Goal: Information Seeking & Learning: Learn about a topic

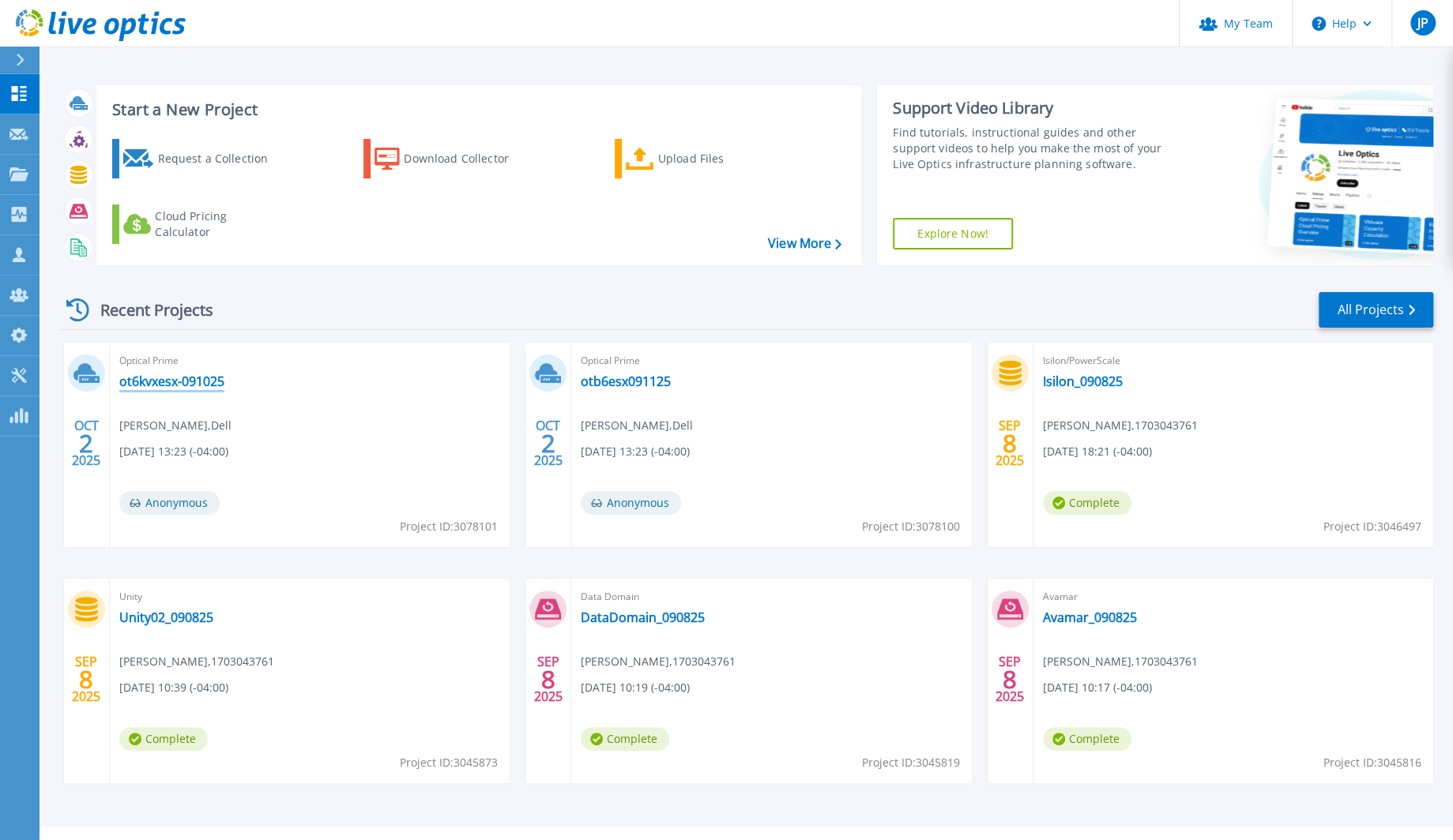
click at [168, 383] on link "ot6kvxesx-091025" at bounding box center [172, 381] width 105 height 16
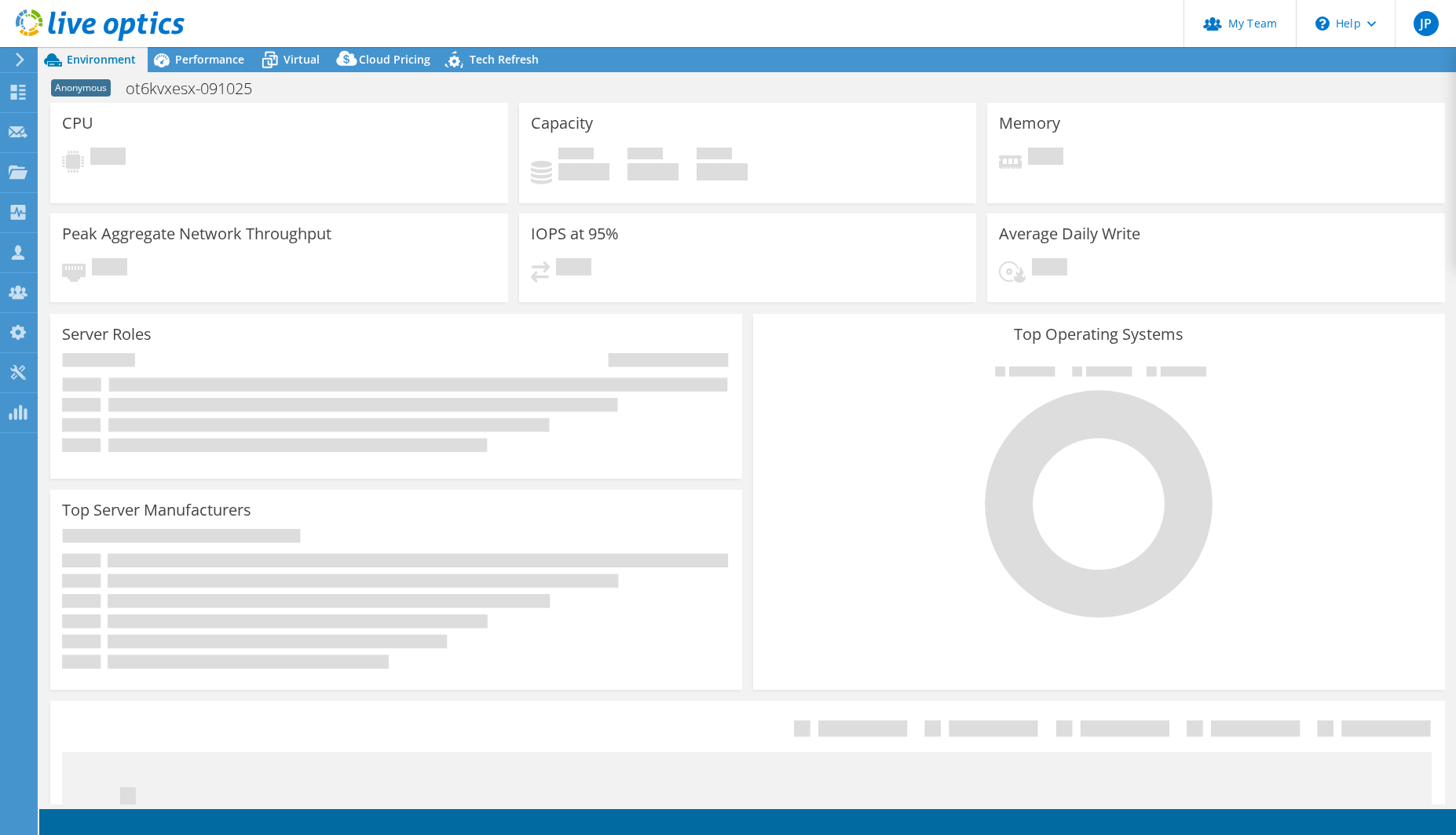
select select "USD"
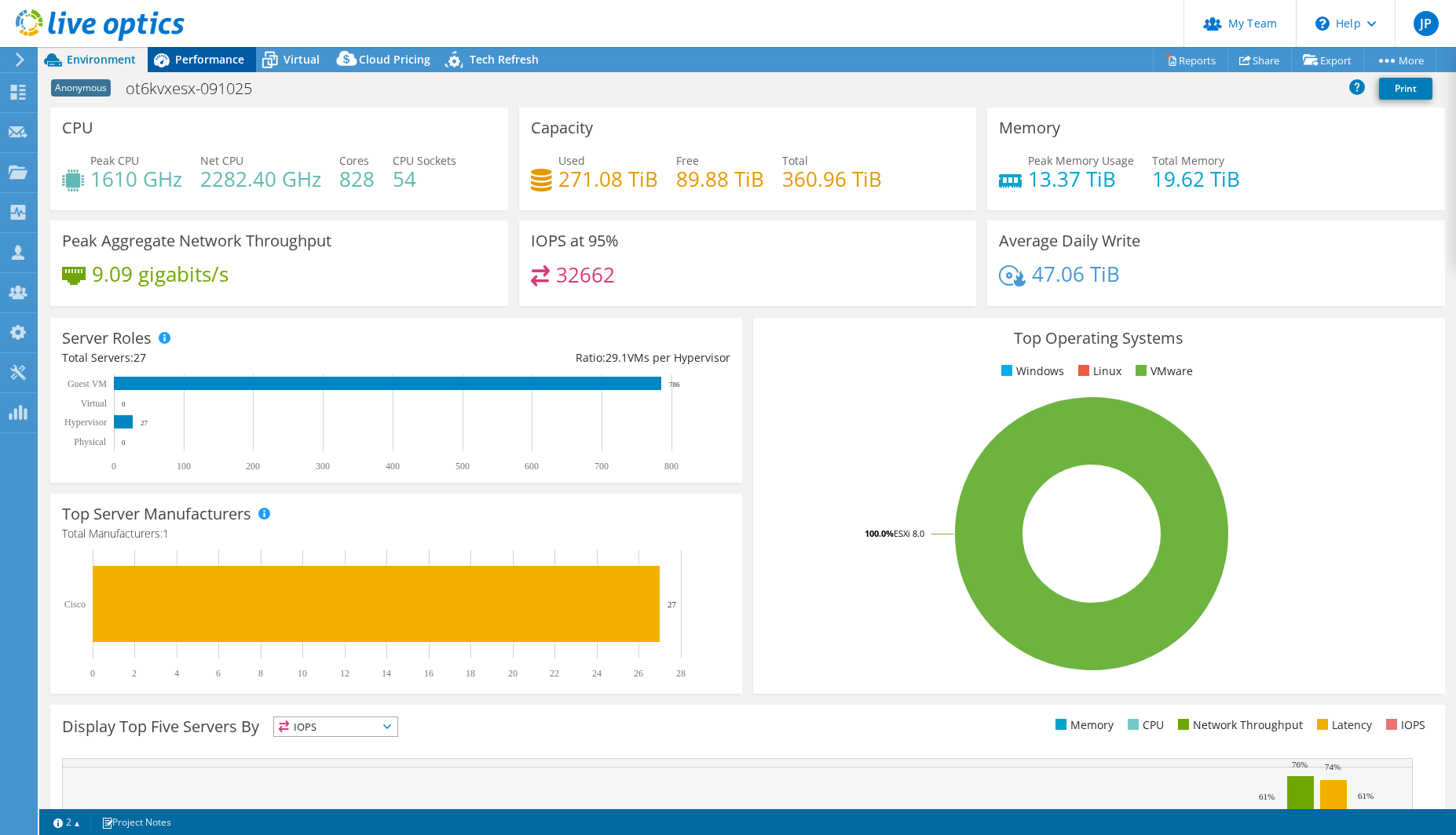
click at [205, 52] on span "Performance" at bounding box center [209, 59] width 69 height 15
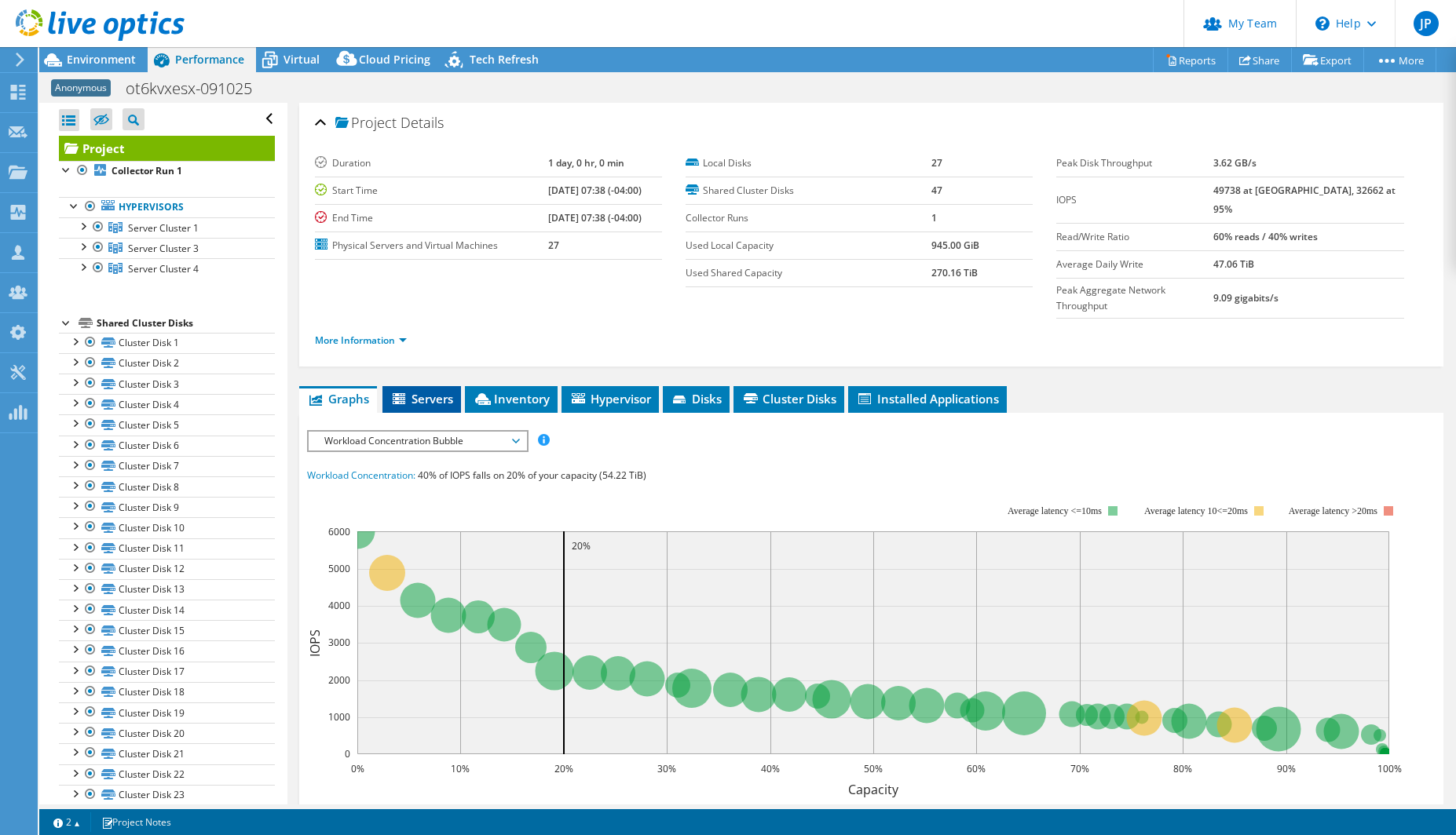
click at [418, 391] on span "Servers" at bounding box center [422, 399] width 63 height 16
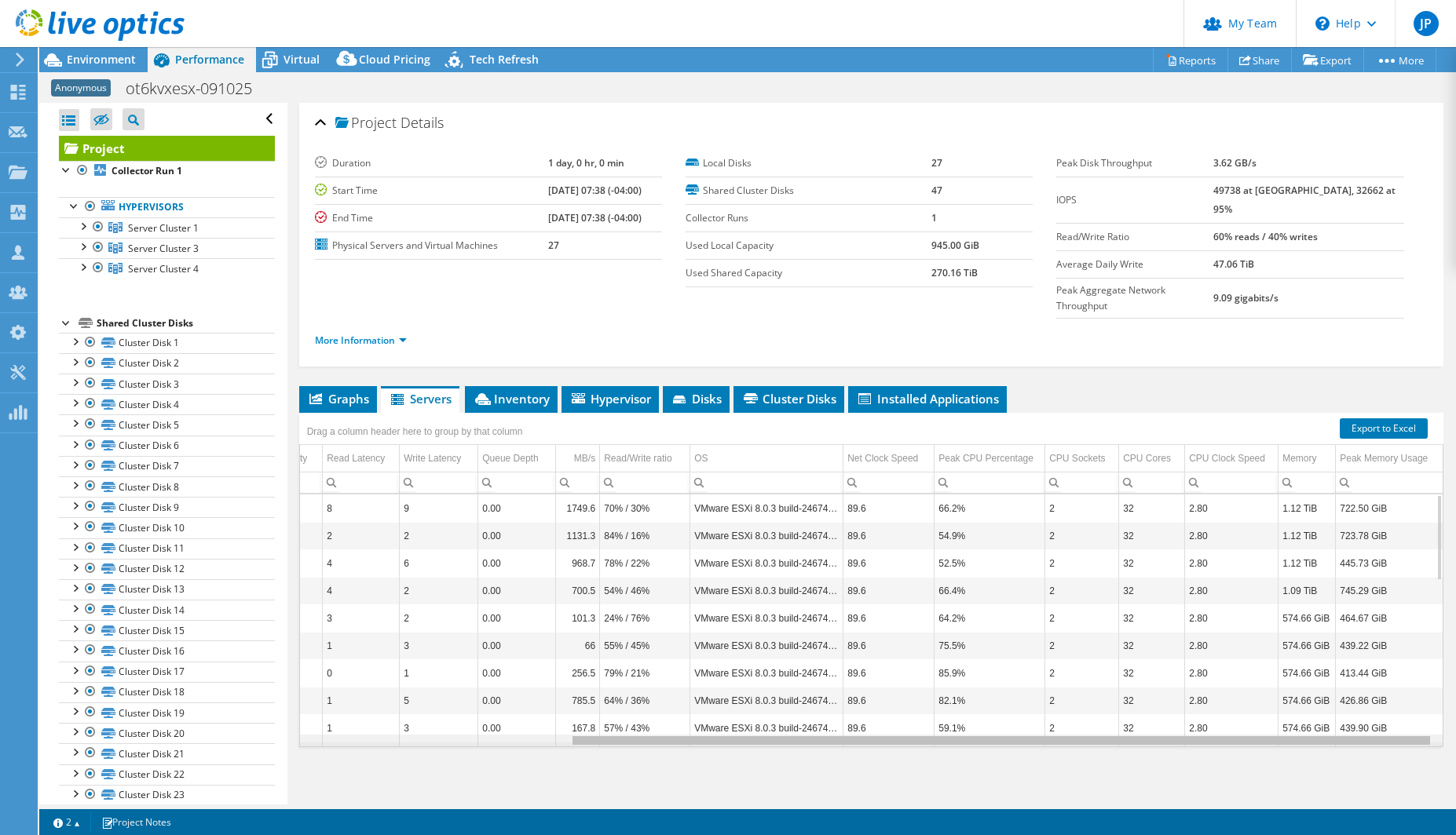
drag, startPoint x: 1125, startPoint y: 709, endPoint x: 1419, endPoint y: 716, distance: 294.1
click at [1419, 716] on body "JP Partner Team Admin [PERSON_NAME] [PERSON_NAME][EMAIL_ADDRESS][PERSON_NAME][D…" at bounding box center [728, 417] width 1456 height 835
click at [1197, 736] on div "Data grid" at bounding box center [1001, 740] width 858 height 8
click at [963, 449] on div "Peak CPU Percentage" at bounding box center [986, 459] width 95 height 19
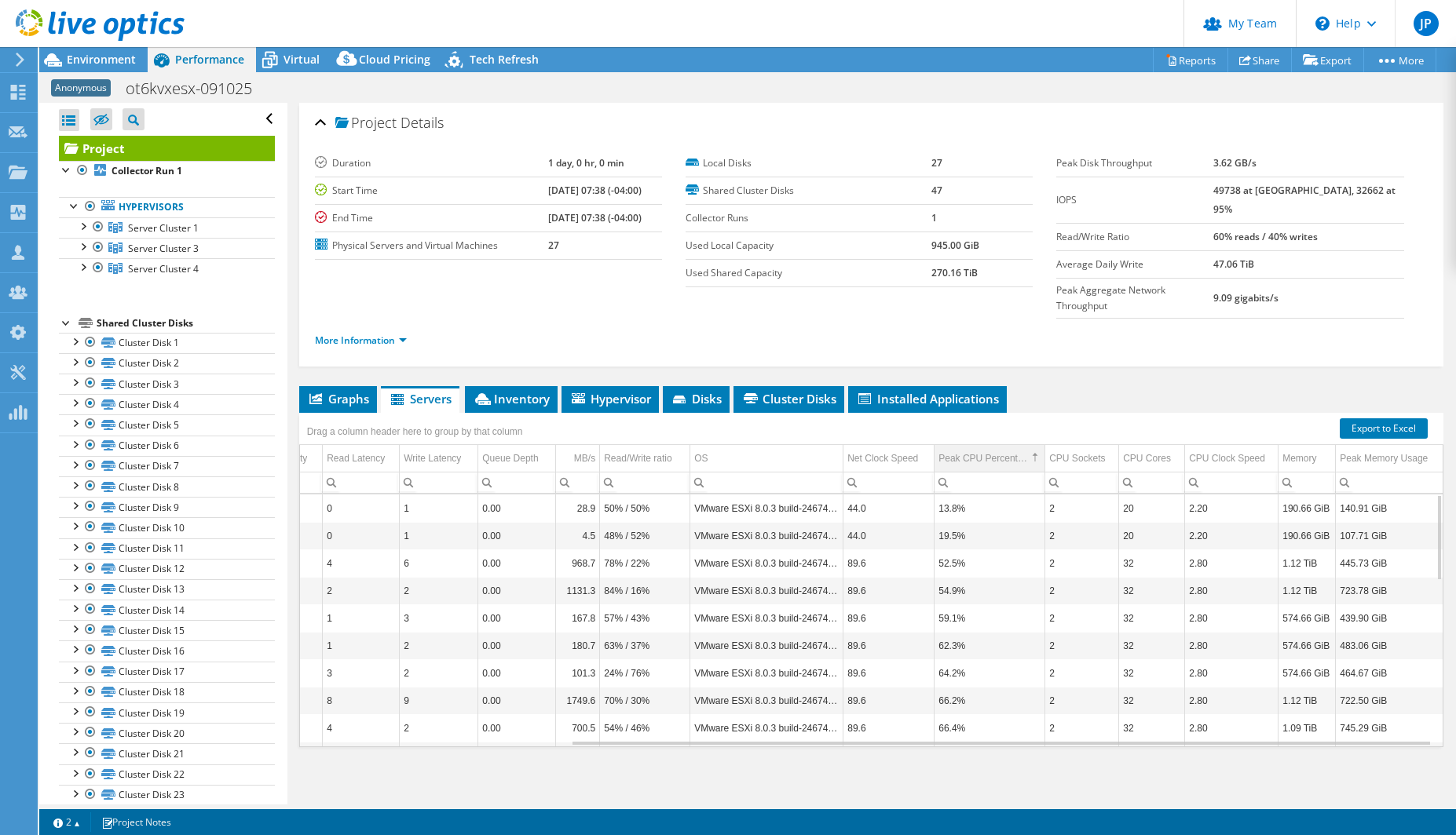
click at [973, 449] on div "Peak CPU Percentage" at bounding box center [982, 459] width 89 height 19
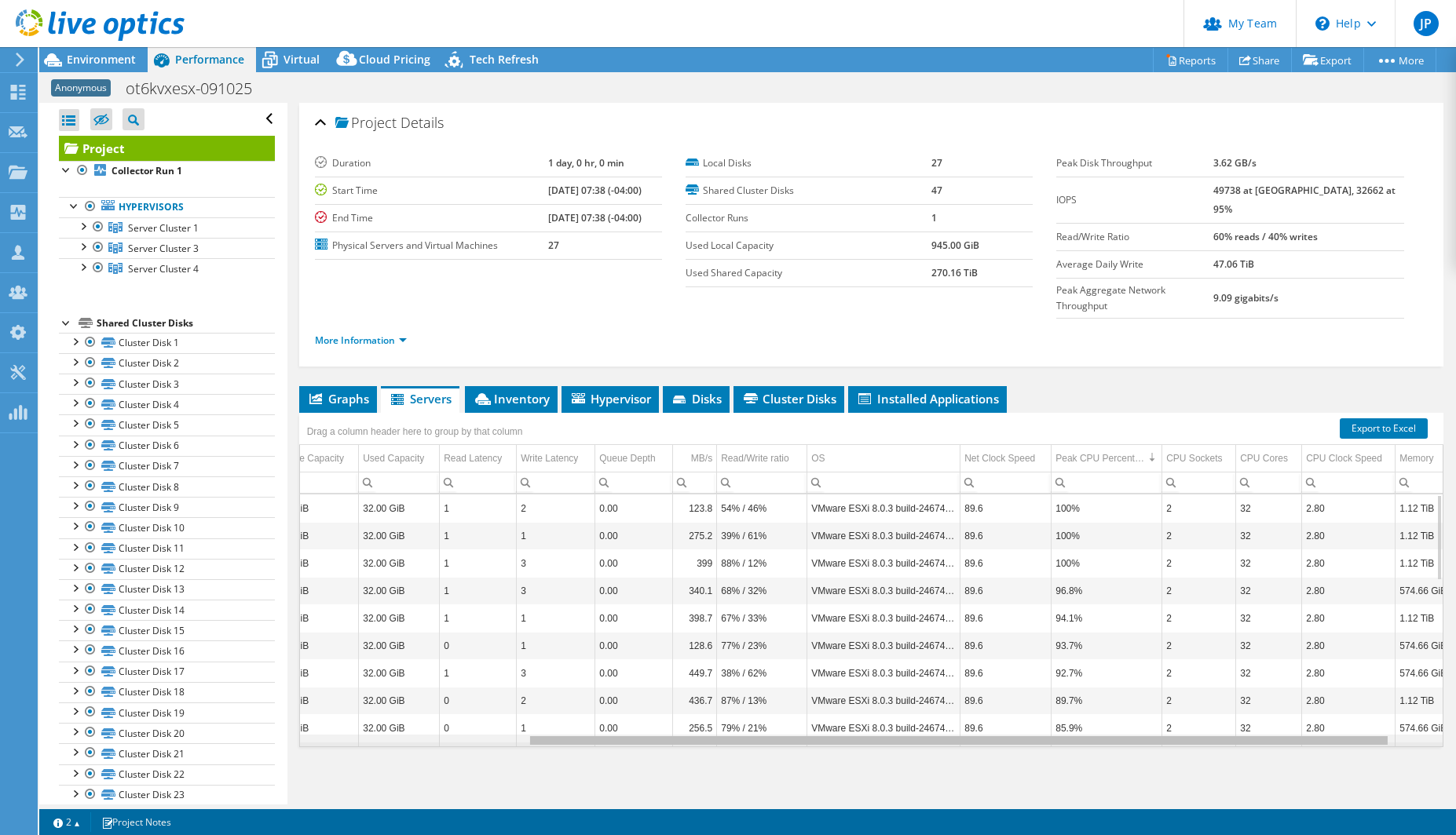
scroll to position [0, 124]
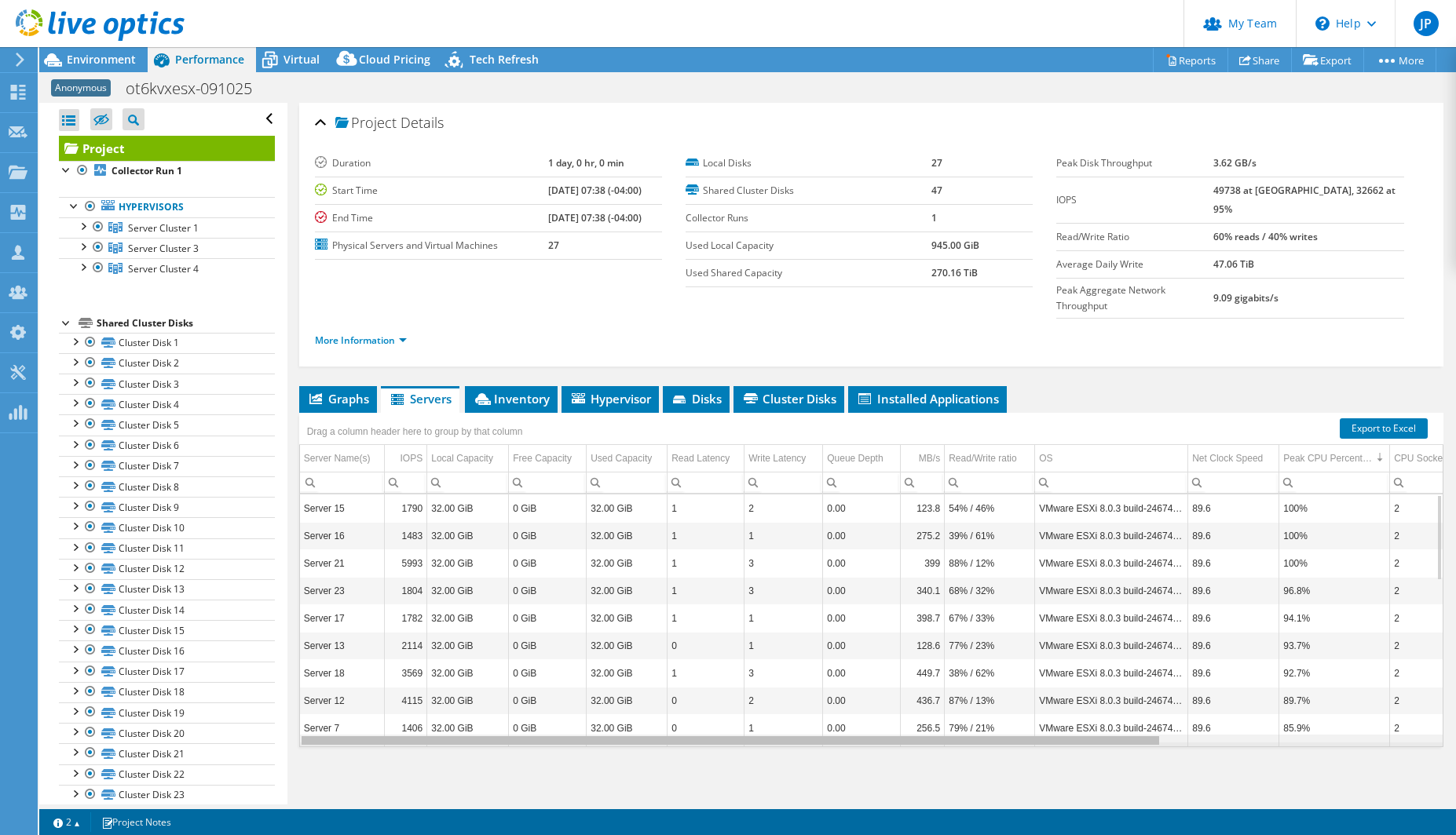
drag, startPoint x: 1142, startPoint y: 704, endPoint x: 719, endPoint y: 701, distance: 423.0
click at [719, 701] on body "JP Partner Team Admin [PERSON_NAME] [PERSON_NAME][EMAIL_ADDRESS][PERSON_NAME][D…" at bounding box center [728, 417] width 1456 height 835
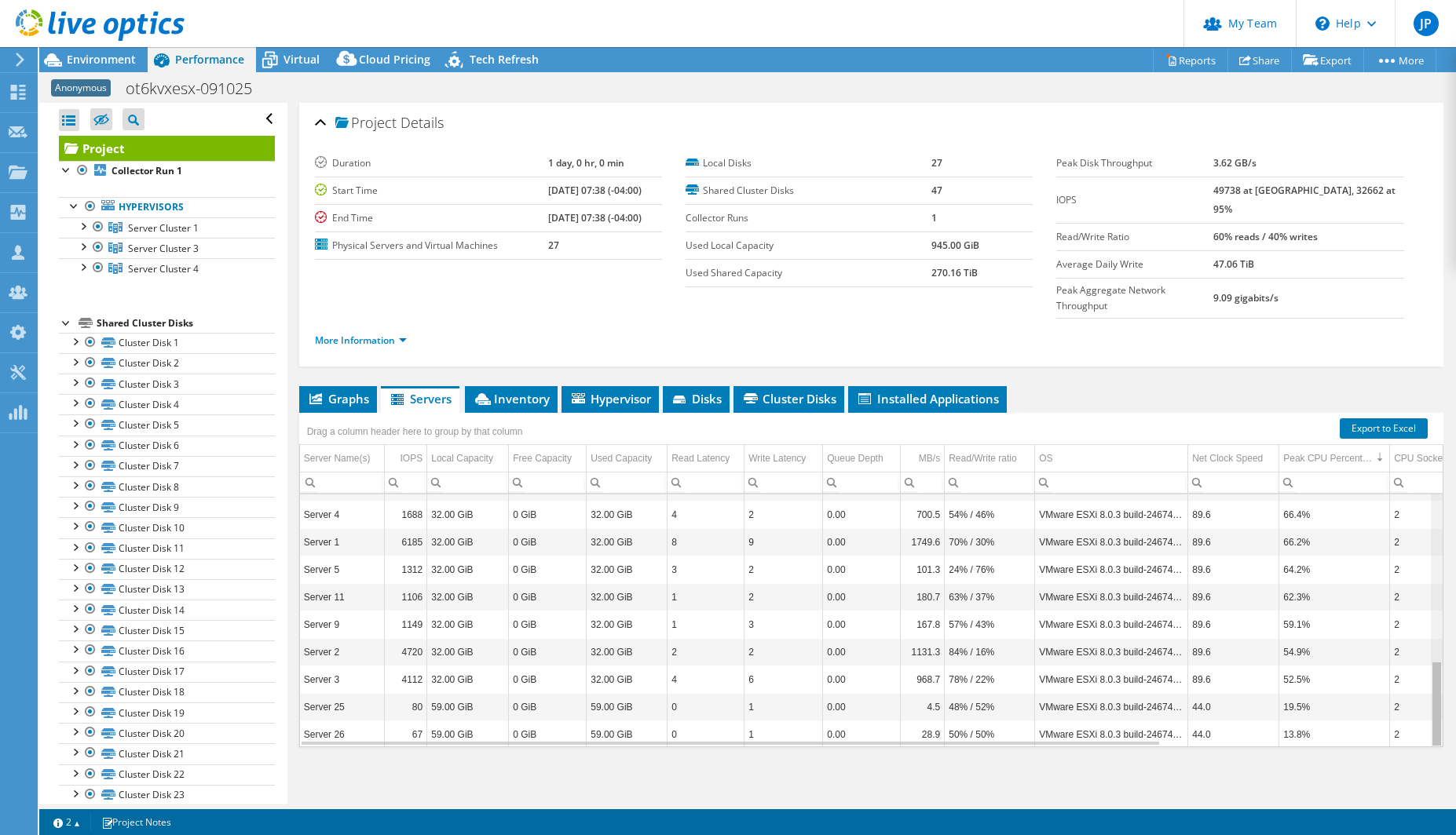
drag, startPoint x: 1426, startPoint y: 487, endPoint x: 1416, endPoint y: 688, distance: 201.2
click at [1416, 688] on body "JP Partner Team Admin [PERSON_NAME] [PERSON_NAME][EMAIL_ADDRESS][PERSON_NAME][D…" at bounding box center [728, 417] width 1456 height 835
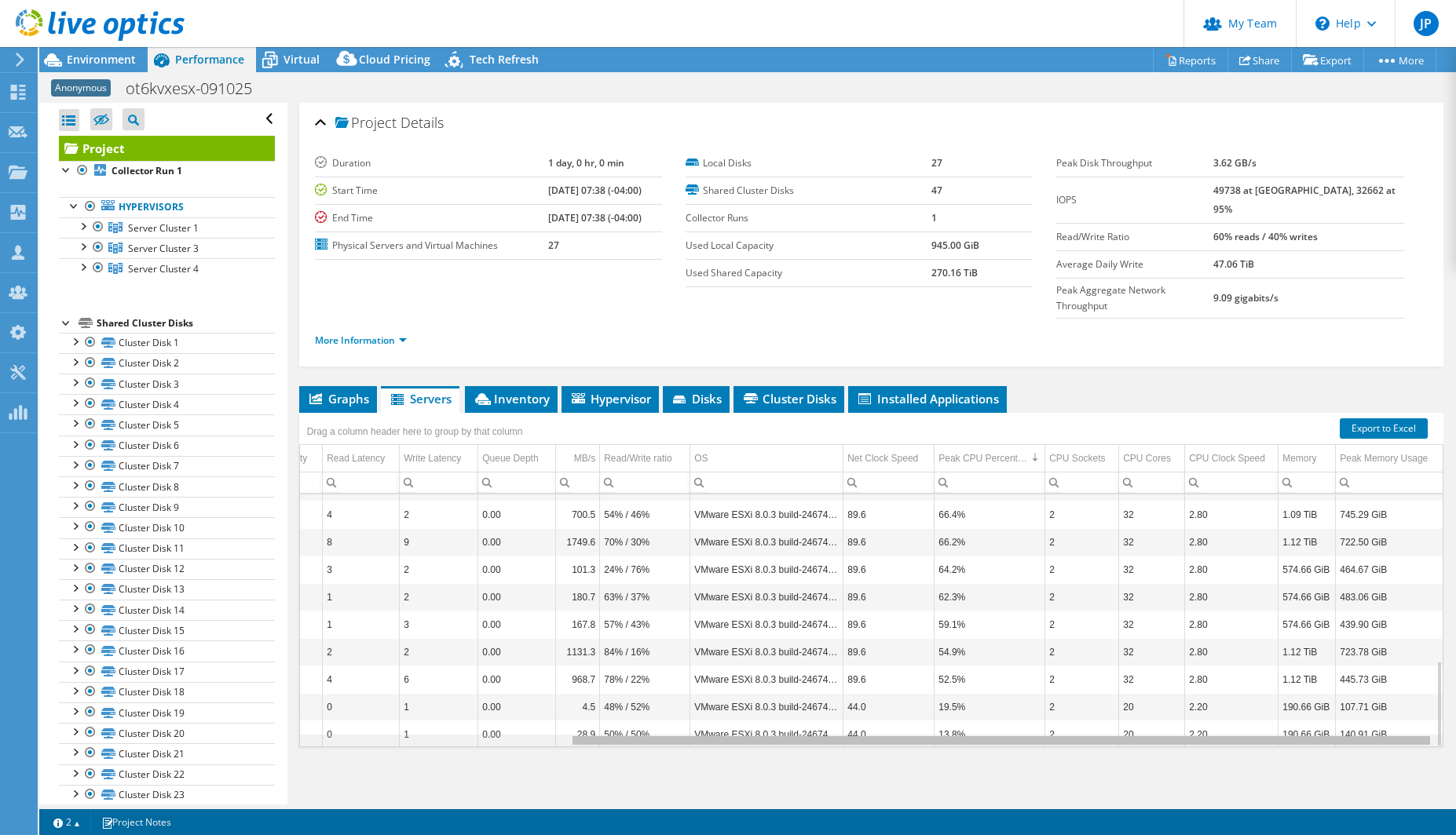
drag, startPoint x: 1043, startPoint y: 710, endPoint x: 1317, endPoint y: 715, distance: 274.0
click at [1317, 715] on body "JP Partner Team Admin [PERSON_NAME] [PERSON_NAME][EMAIL_ADDRESS][PERSON_NAME][D…" at bounding box center [728, 417] width 1456 height 835
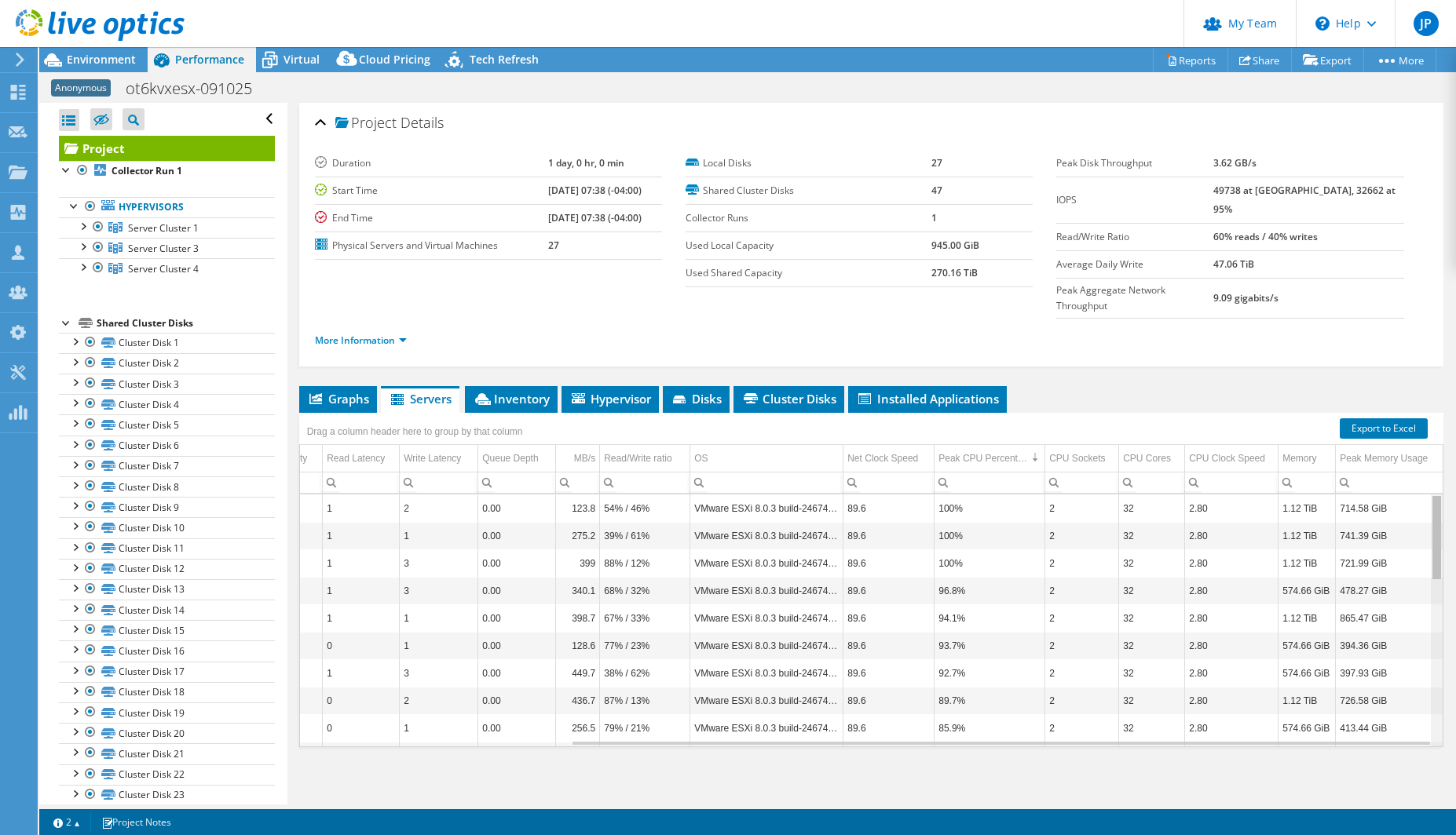
drag, startPoint x: 1429, startPoint y: 680, endPoint x: 1429, endPoint y: 472, distance: 208.0
click at [1429, 472] on body "JP Partner Team Admin [PERSON_NAME] [PERSON_NAME][EMAIL_ADDRESS][PERSON_NAME][D…" at bounding box center [728, 417] width 1456 height 835
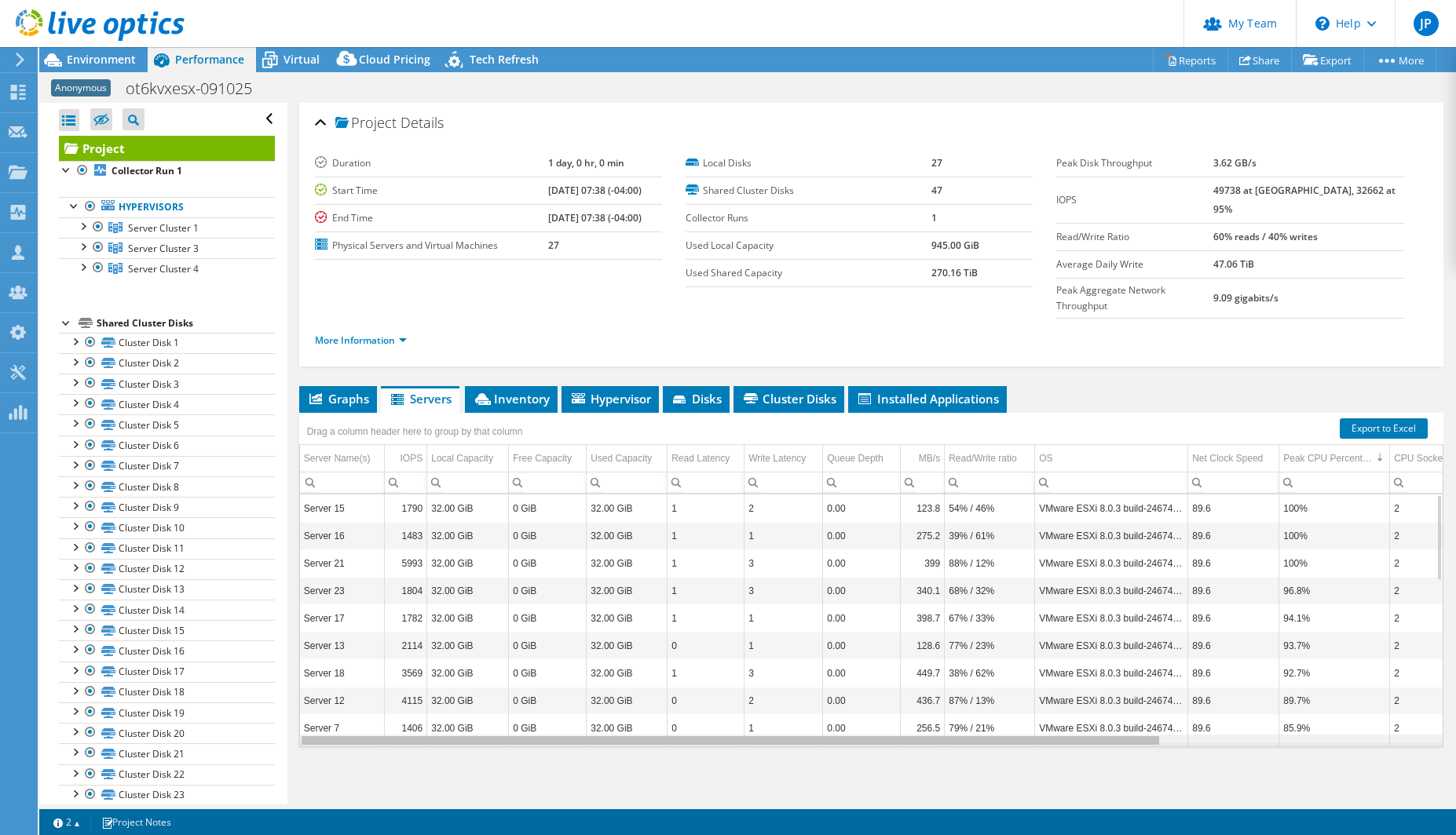
drag, startPoint x: 1263, startPoint y: 705, endPoint x: 907, endPoint y: 705, distance: 356.0
click at [907, 705] on body "JP Partner Team Admin [PERSON_NAME] [PERSON_NAME][EMAIL_ADDRESS][PERSON_NAME][D…" at bounding box center [728, 417] width 1456 height 835
click at [508, 391] on span "Inventory" at bounding box center [511, 399] width 77 height 16
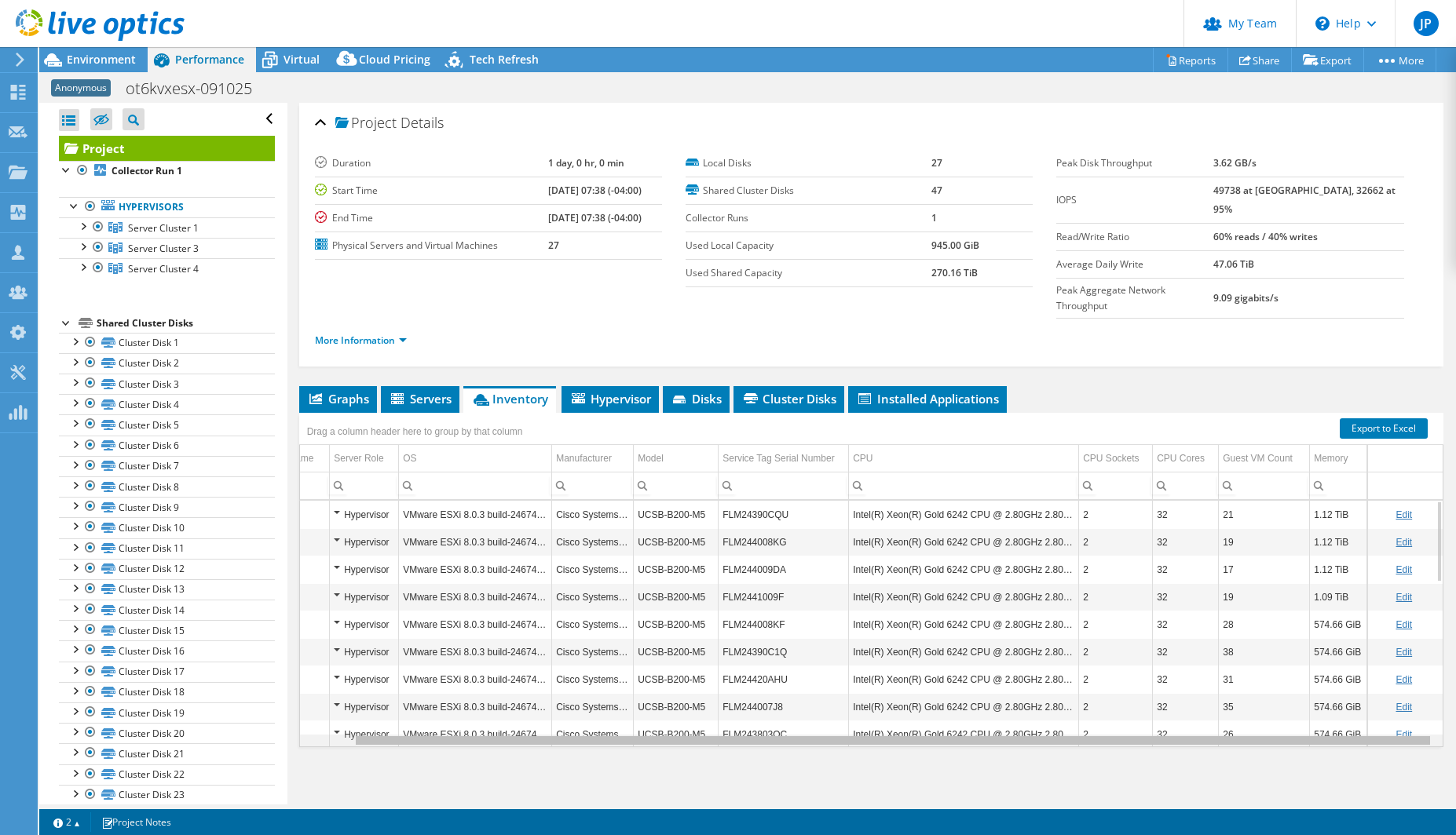
drag, startPoint x: 1174, startPoint y: 706, endPoint x: 1156, endPoint y: 709, distance: 18.2
click at [1156, 709] on body "JP Partner Team Admin [PERSON_NAME] [PERSON_NAME][EMAIL_ADDRESS][PERSON_NAME][D…" at bounding box center [728, 417] width 1456 height 835
drag, startPoint x: 1426, startPoint y: 505, endPoint x: 1433, endPoint y: 496, distance: 11.4
click at [1433, 496] on body "JP Partner Team Admin [PERSON_NAME] [PERSON_NAME][EMAIL_ADDRESS][PERSON_NAME][D…" at bounding box center [728, 417] width 1456 height 835
click at [1319, 449] on div "Memory" at bounding box center [1331, 459] width 34 height 19
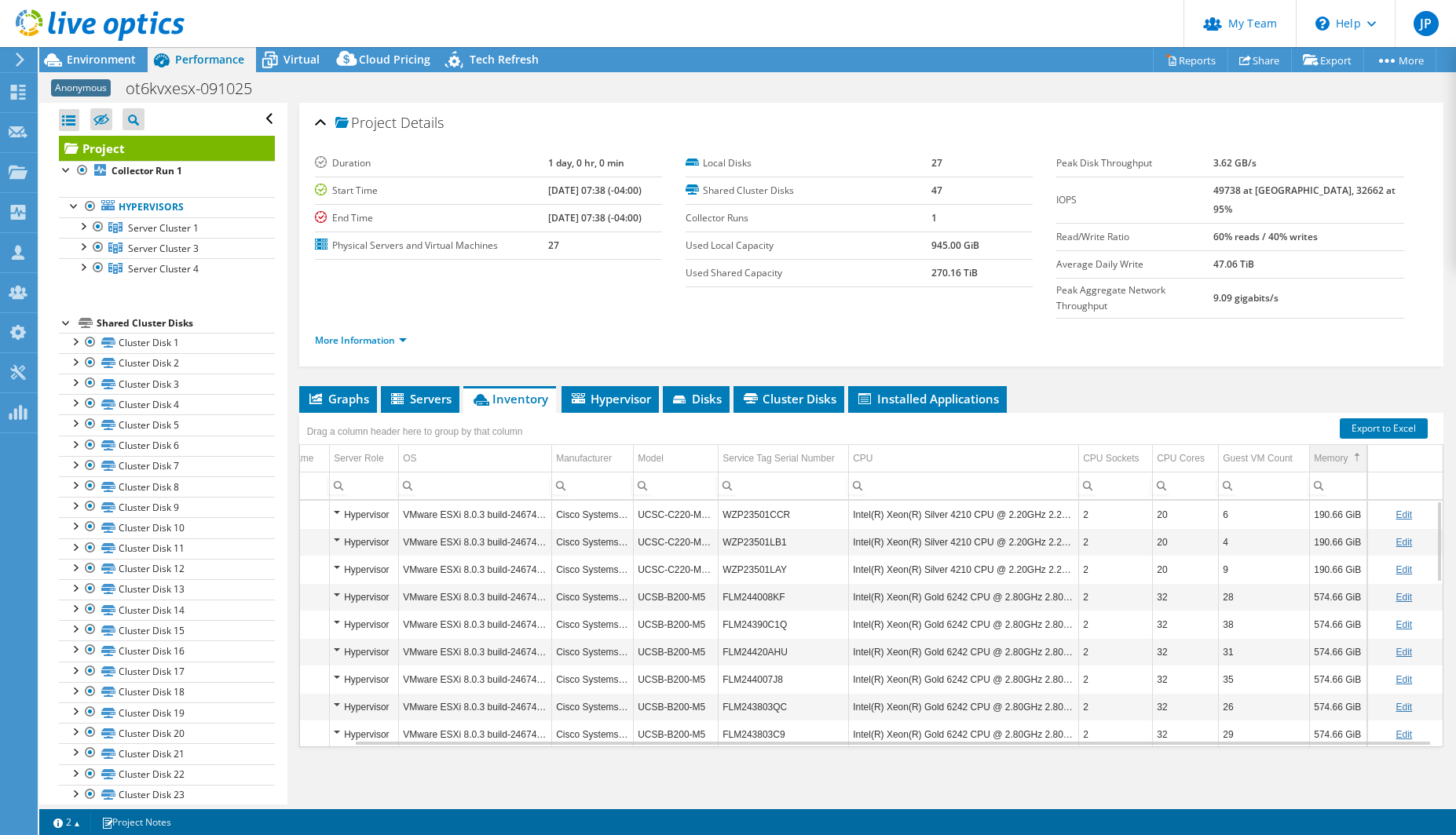
click at [1322, 449] on div "Memory" at bounding box center [1331, 459] width 34 height 19
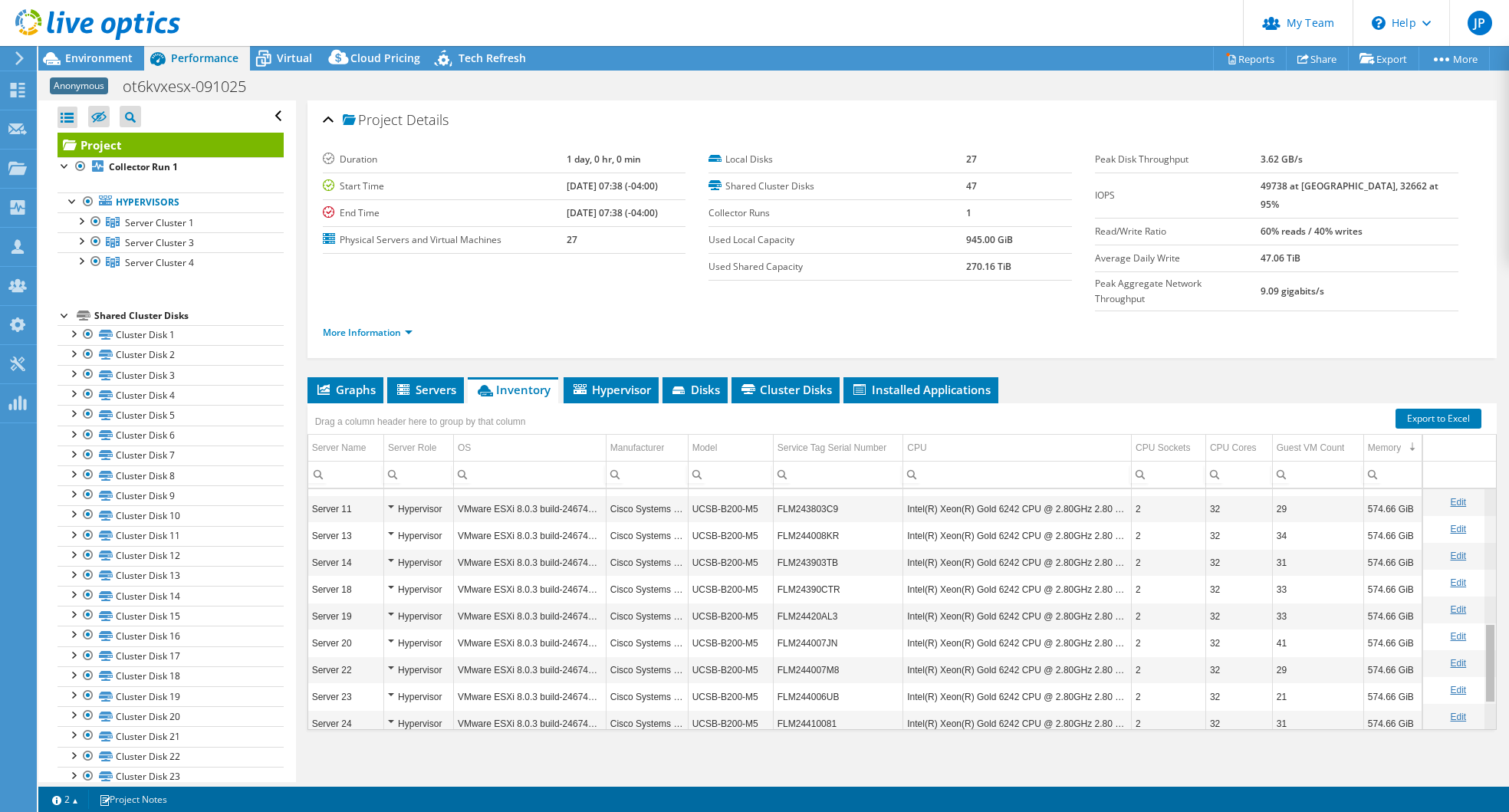
scroll to position [394, 0]
drag, startPoint x: 1481, startPoint y: 498, endPoint x: 1481, endPoint y: 631, distance: 133.0
click at [1422, 631] on body "JP Partner Team Admin [PERSON_NAME] [PERSON_NAME][EMAIL_ADDRESS][PERSON_NAME][D…" at bounding box center [754, 406] width 1509 height 812
click at [1405, 631] on td "574.66 GiB" at bounding box center [1393, 644] width 58 height 27
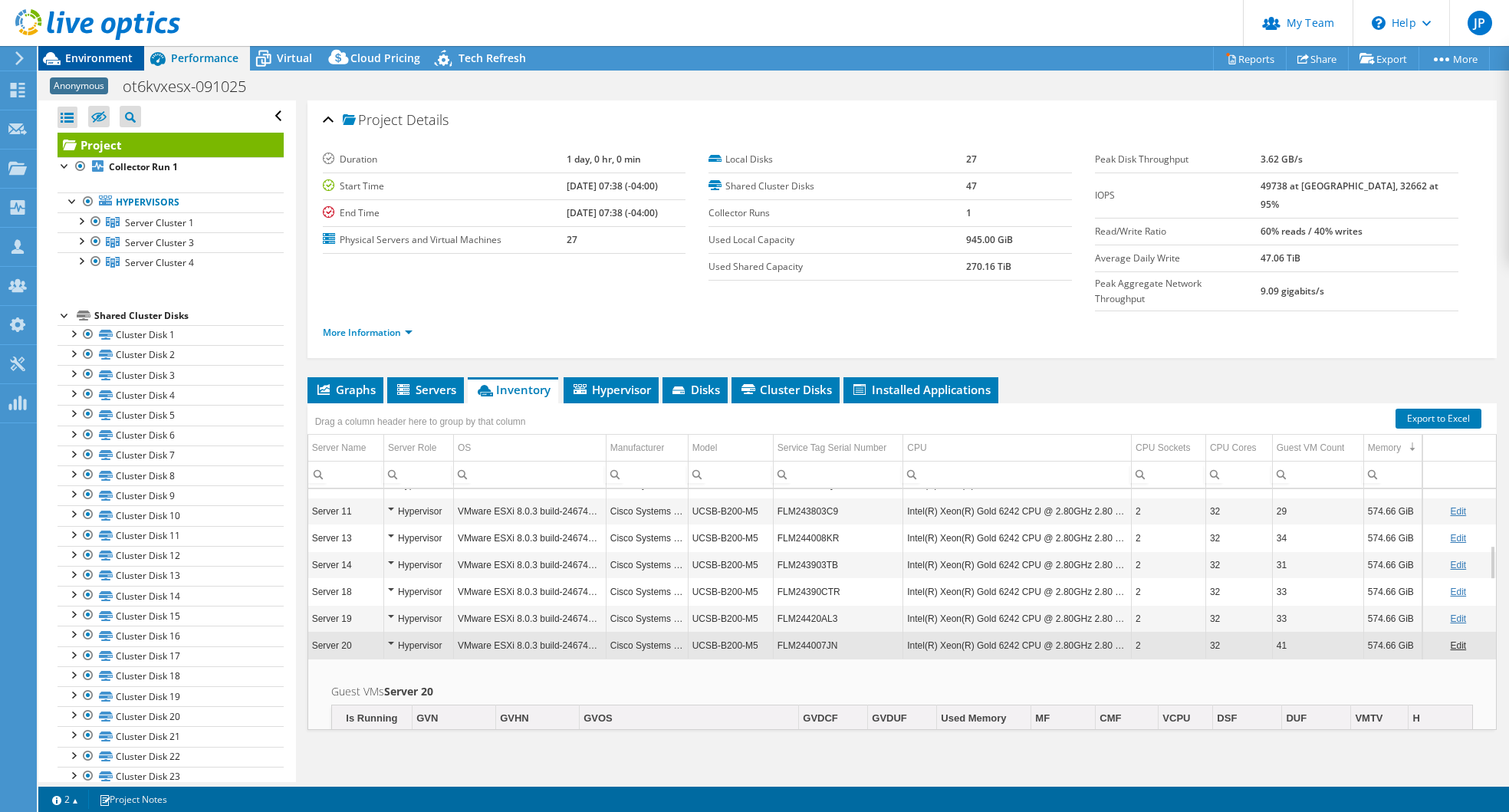
click at [70, 51] on span "Environment" at bounding box center [98, 57] width 67 height 15
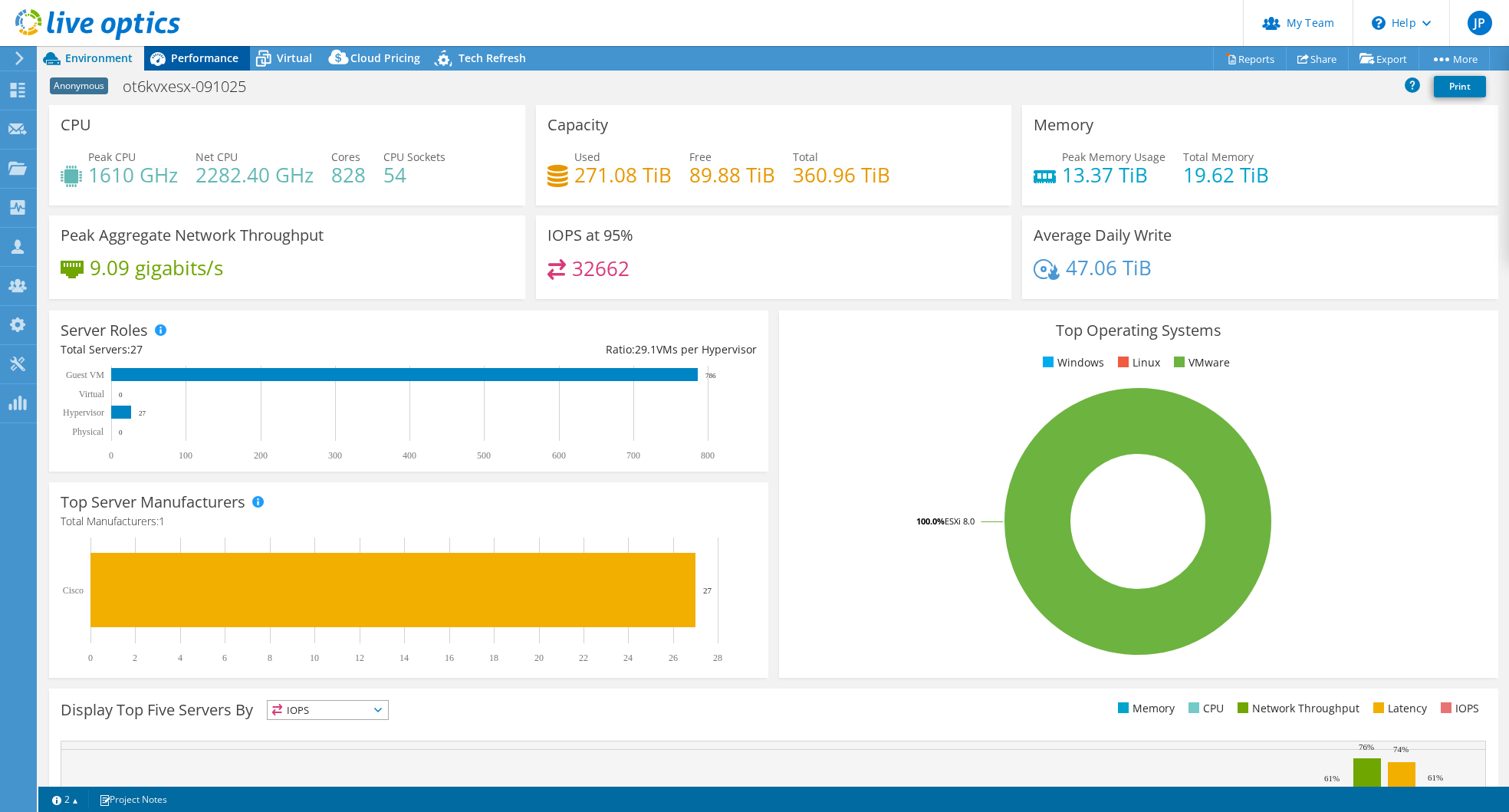
click at [181, 54] on span "Performance" at bounding box center [204, 57] width 67 height 15
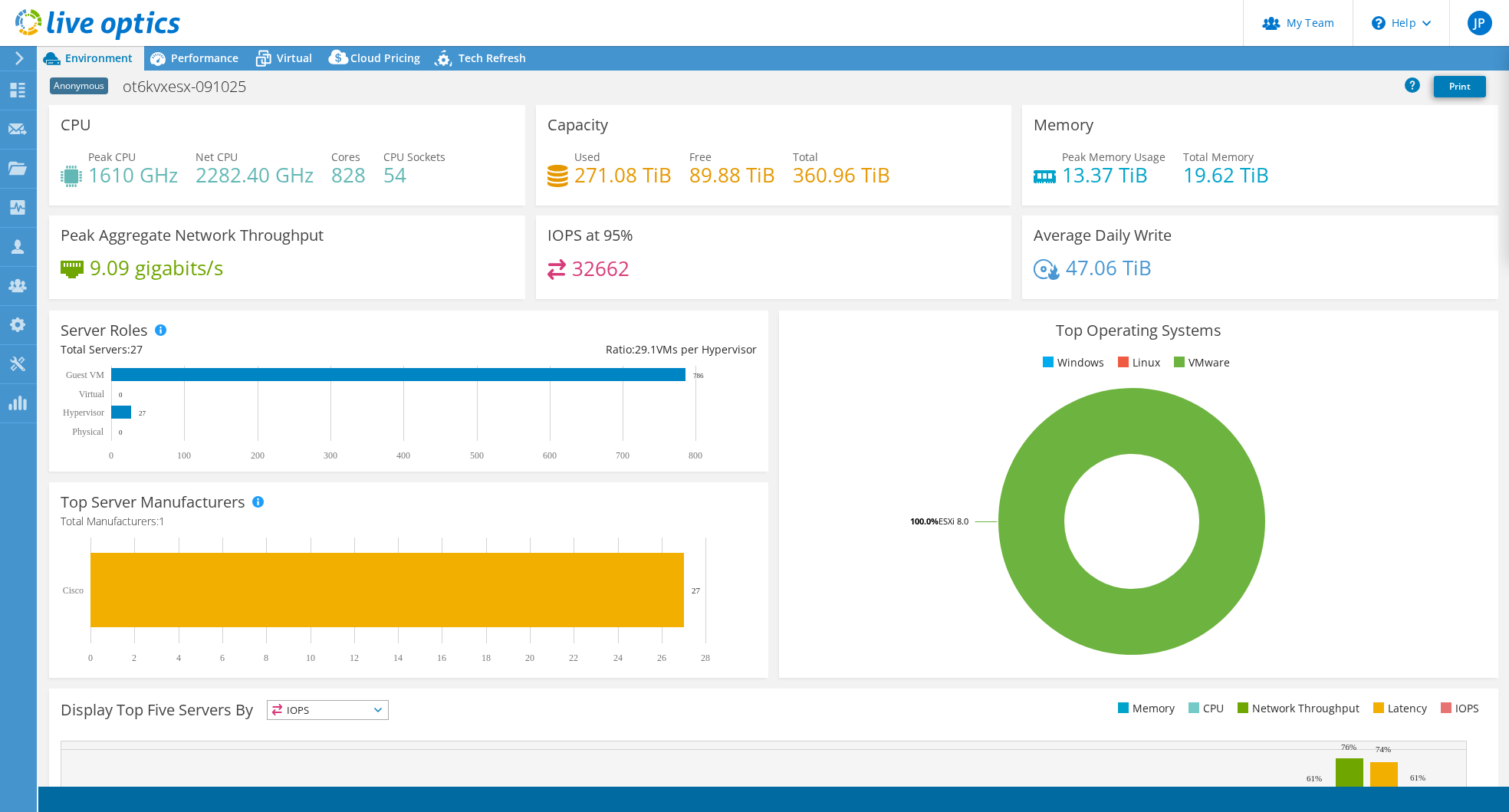
select select "USD"
click at [194, 55] on span "Performance" at bounding box center [204, 57] width 67 height 15
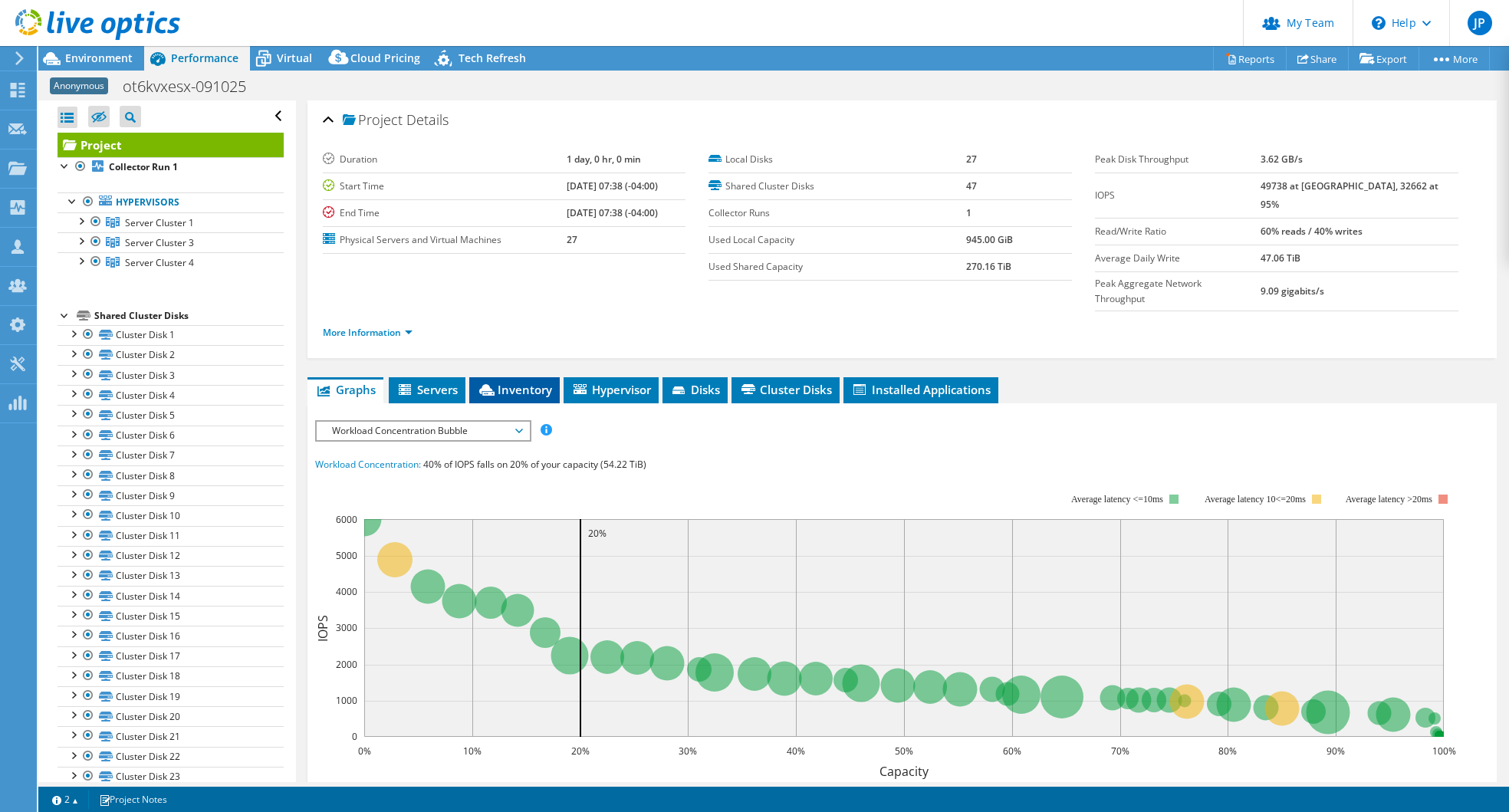
click at [512, 382] on span "Inventory" at bounding box center [514, 389] width 75 height 15
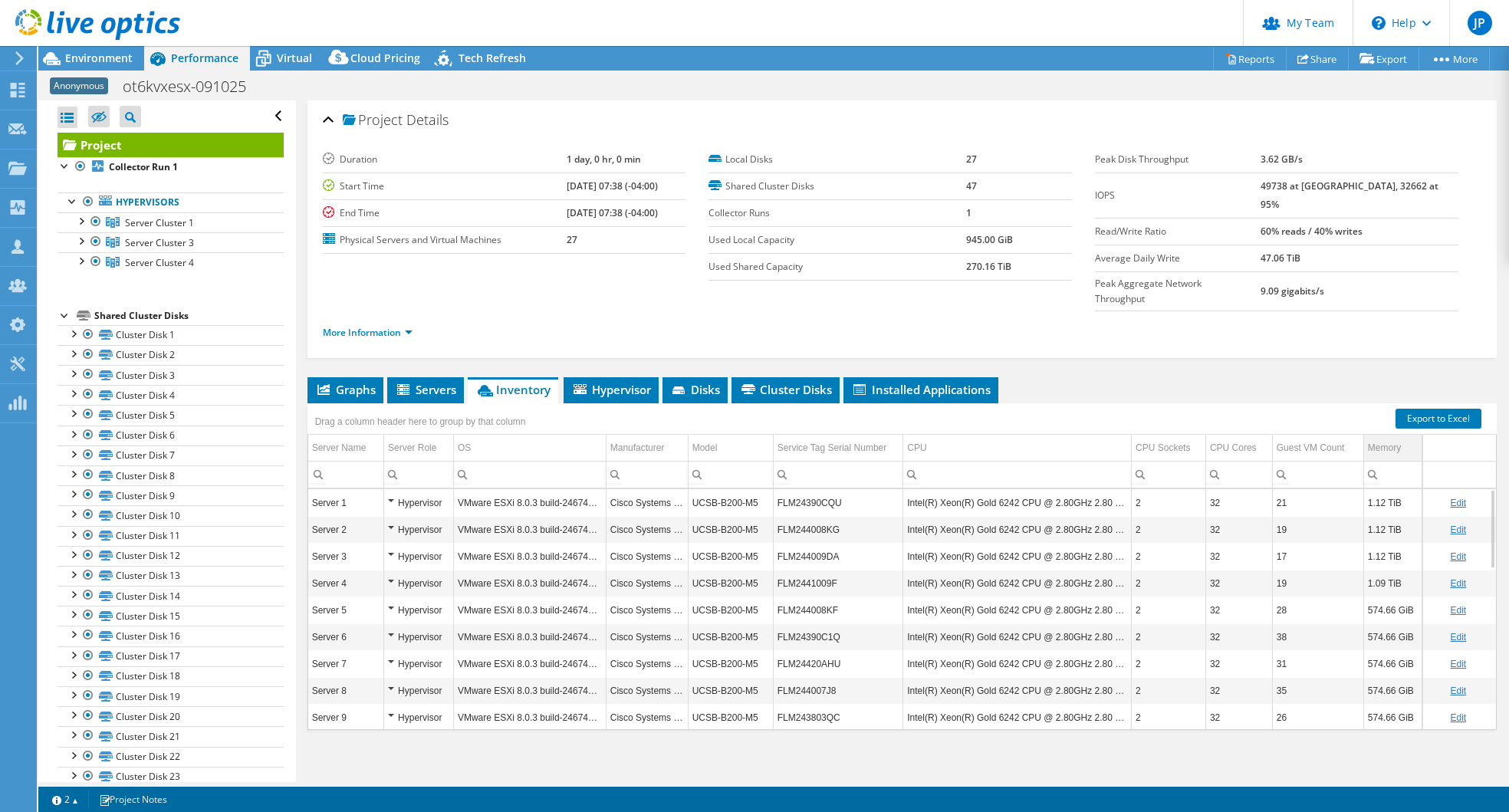
click at [1371, 439] on div "Memory" at bounding box center [1384, 448] width 33 height 19
click at [1376, 439] on div "Memory" at bounding box center [1384, 448] width 33 height 19
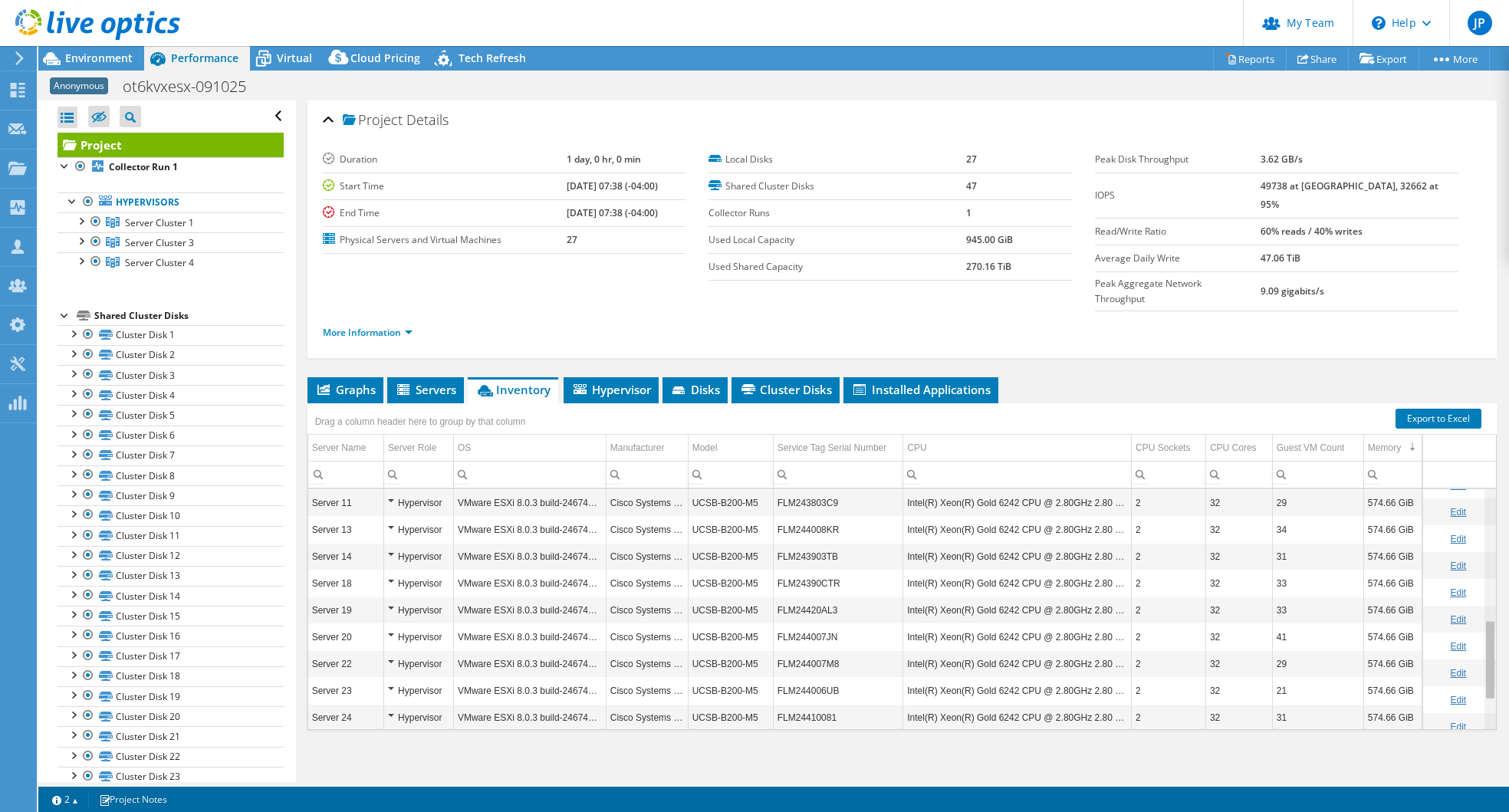
scroll to position [483, 0]
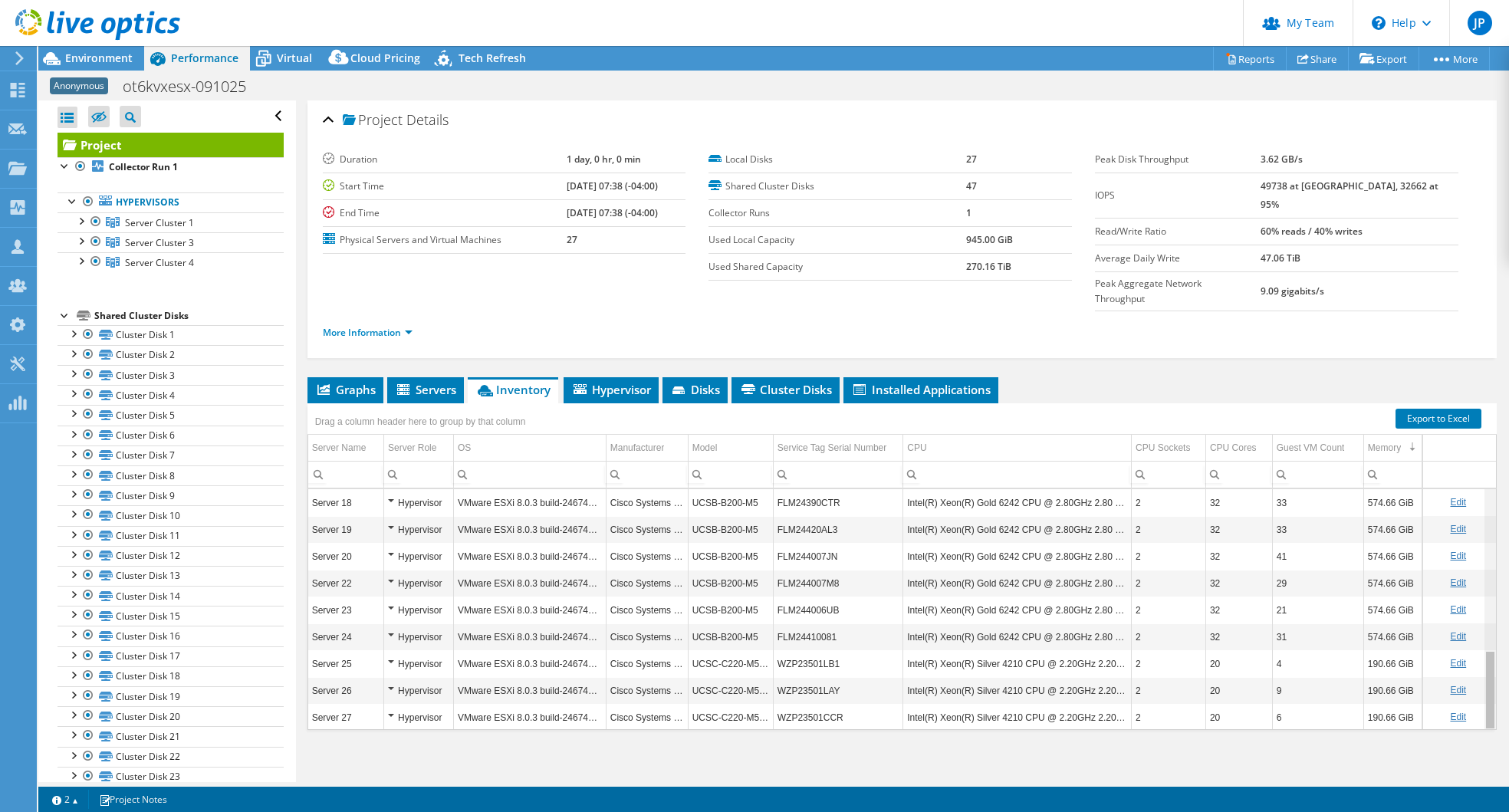
drag, startPoint x: 1481, startPoint y: 489, endPoint x: 1463, endPoint y: 678, distance: 189.9
click at [1463, 678] on body "JP Partner Team Admin [PERSON_NAME] [PERSON_NAME][EMAIL_ADDRESS][PERSON_NAME][D…" at bounding box center [754, 406] width 1509 height 812
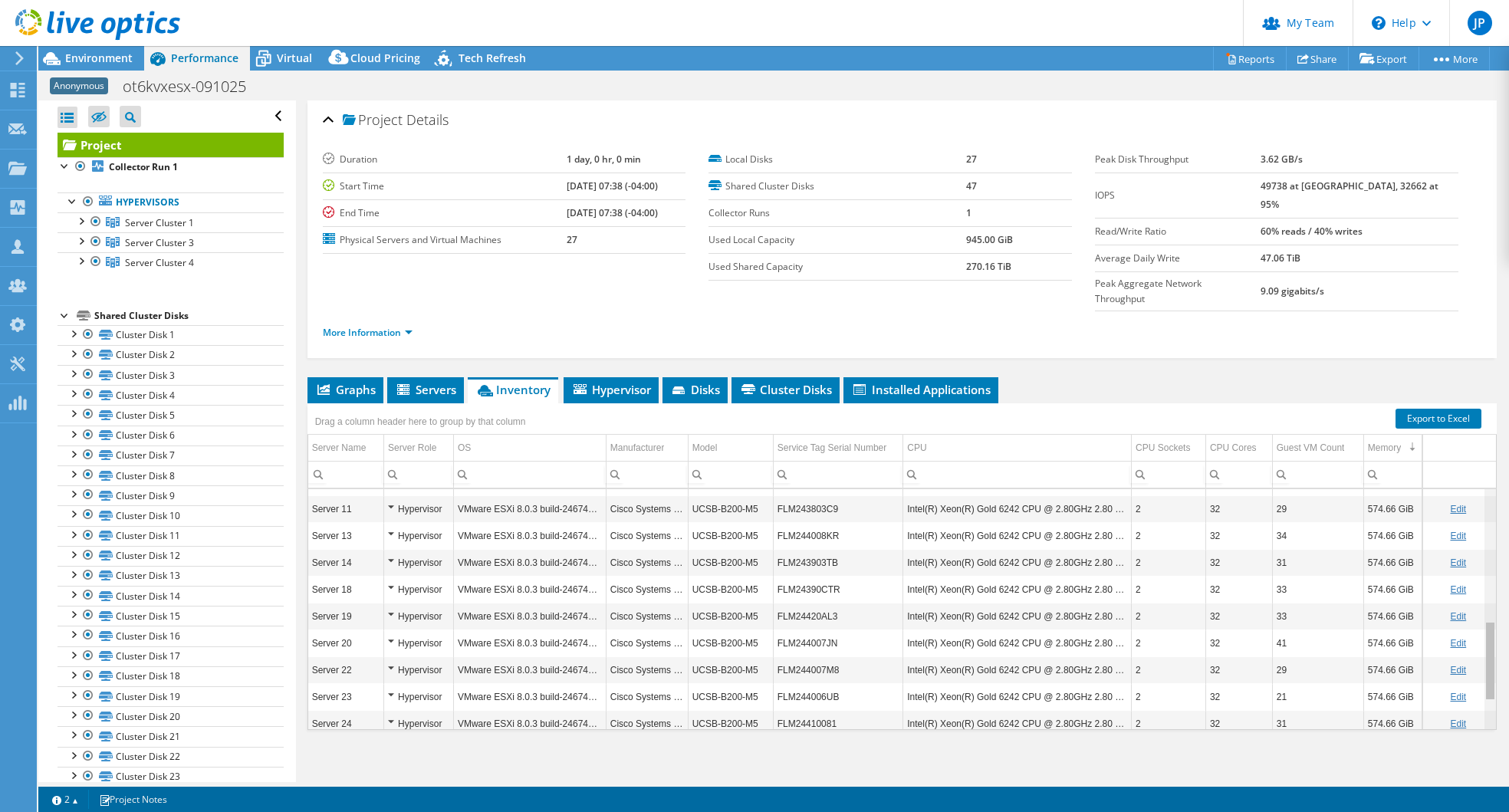
drag, startPoint x: 1481, startPoint y: 649, endPoint x: 1493, endPoint y: 613, distance: 37.9
click at [1493, 613] on body "JP Partner Team Admin [PERSON_NAME] [PERSON_NAME][EMAIL_ADDRESS][PERSON_NAME][D…" at bounding box center [754, 406] width 1509 height 812
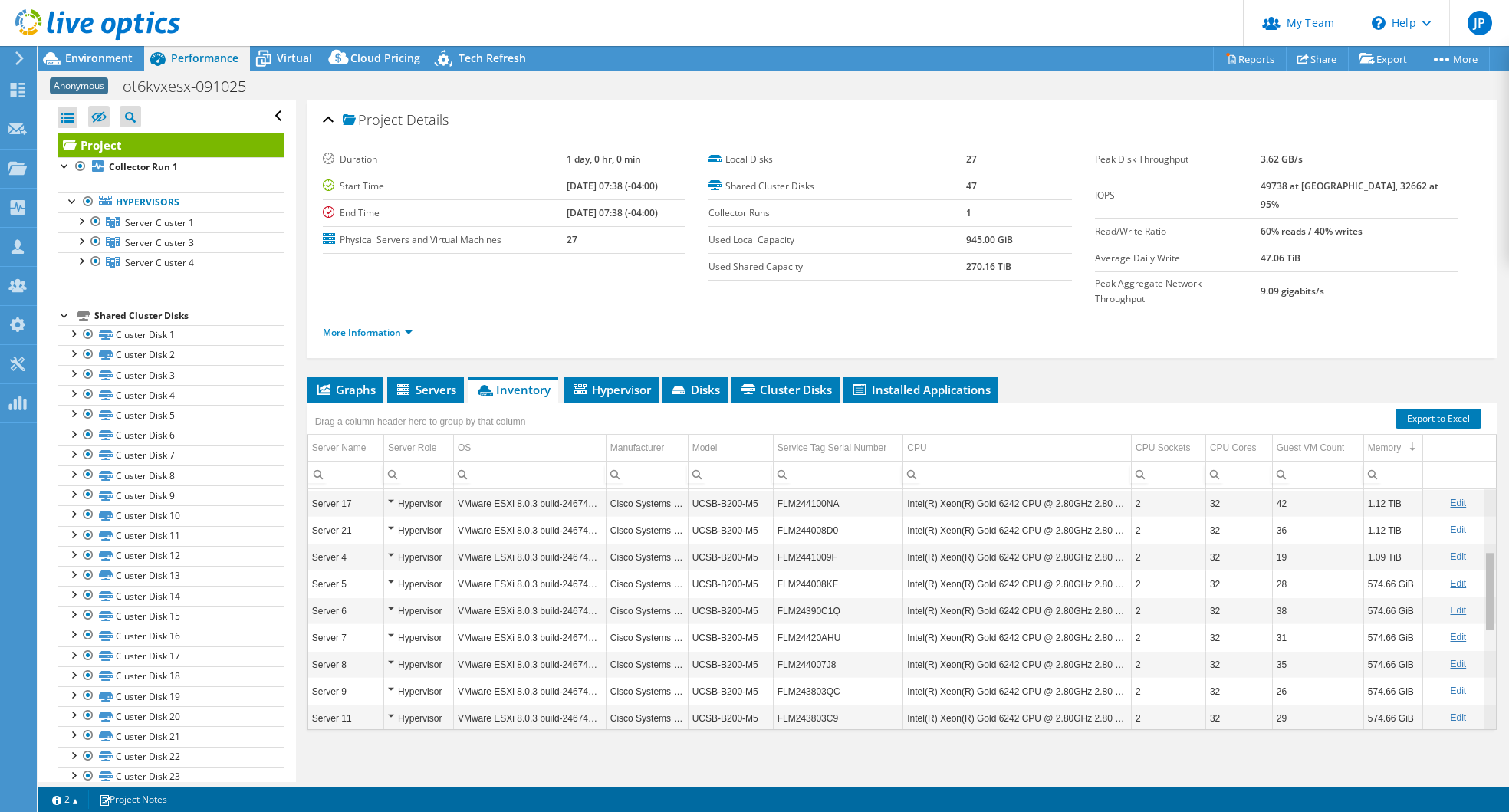
scroll to position [185, 0]
drag, startPoint x: 1483, startPoint y: 628, endPoint x: 1483, endPoint y: 551, distance: 77.0
click at [1483, 551] on body "JP Partner Team Admin [PERSON_NAME] [PERSON_NAME][EMAIL_ADDRESS][PERSON_NAME][D…" at bounding box center [754, 406] width 1509 height 812
drag, startPoint x: 1483, startPoint y: 580, endPoint x: 1481, endPoint y: 519, distance: 61.0
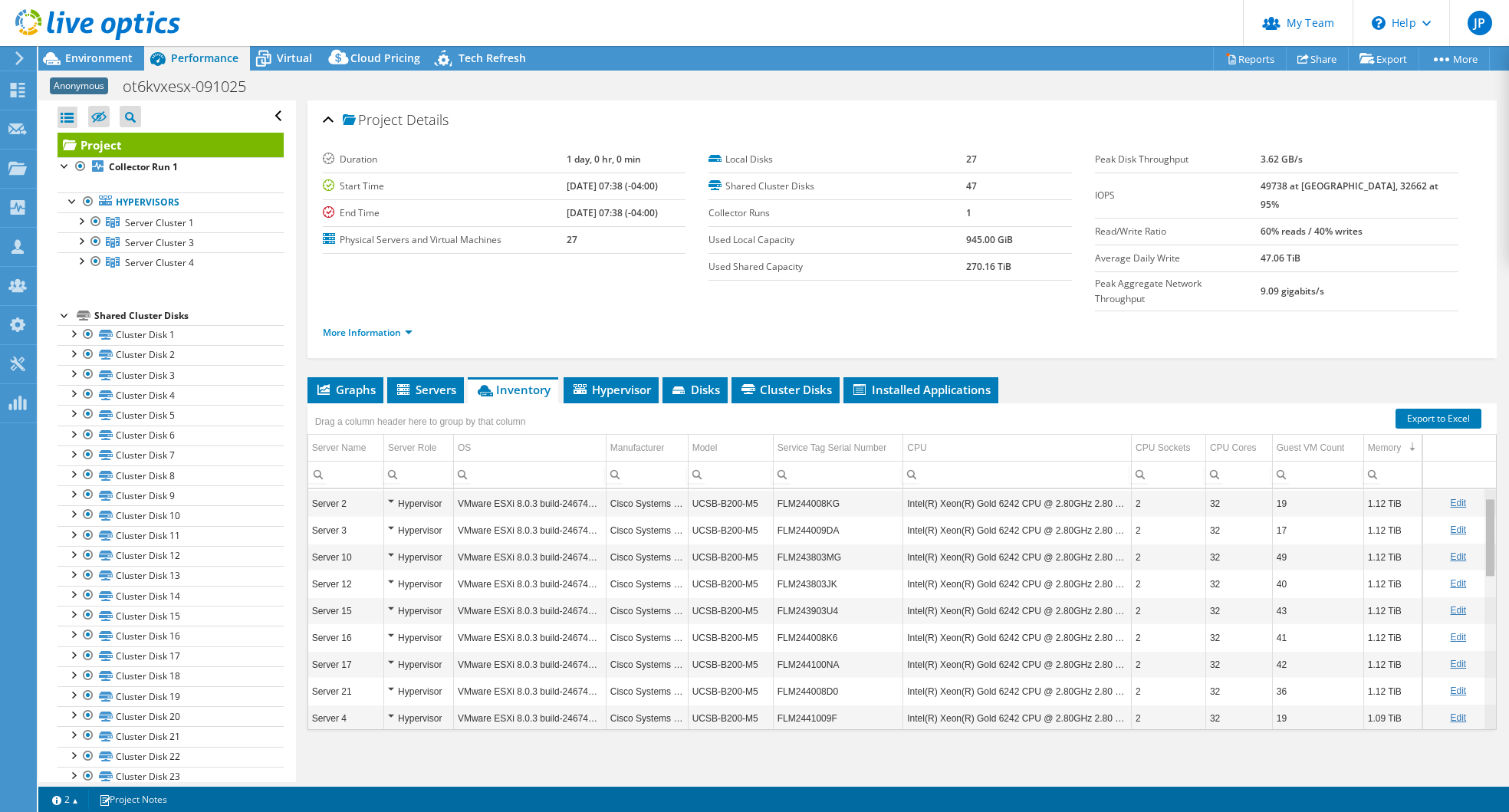
click at [1481, 519] on body "JP Partner Team Admin [PERSON_NAME] [PERSON_NAME][EMAIL_ADDRESS][PERSON_NAME][D…" at bounding box center [754, 406] width 1509 height 812
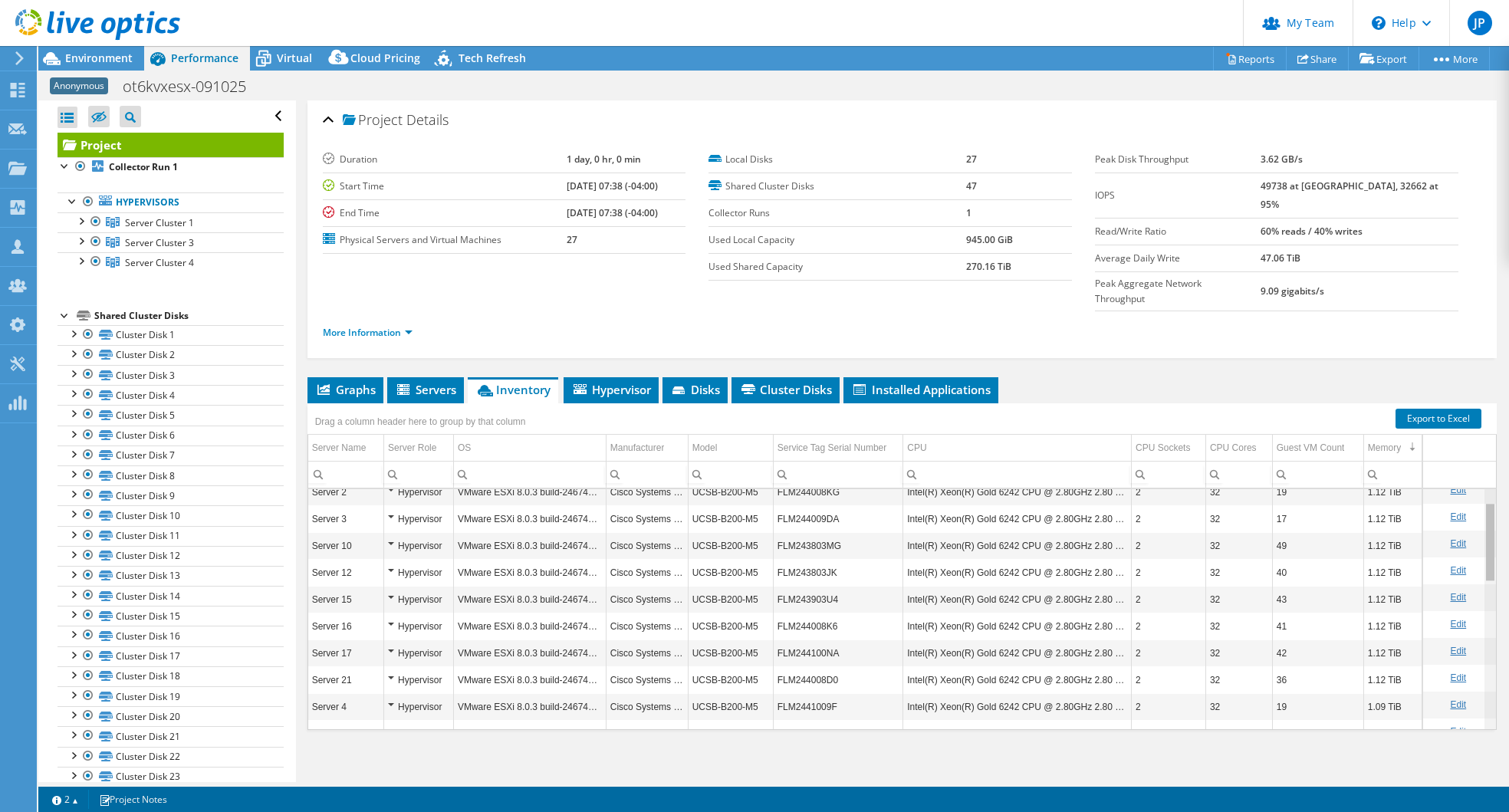
scroll to position [23, 0]
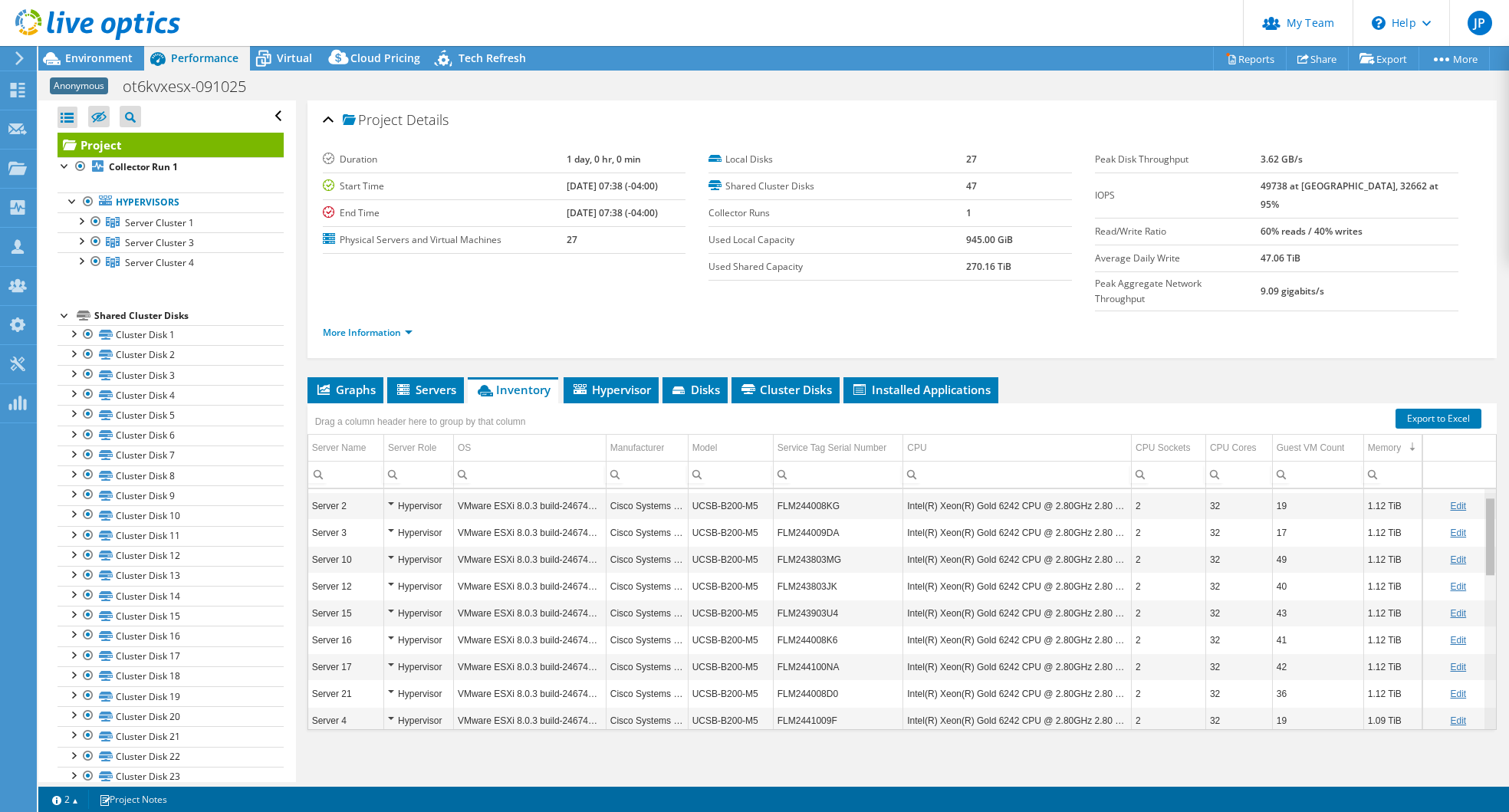
click at [1481, 529] on body "JP Partner Team Admin [PERSON_NAME] [PERSON_NAME][EMAIL_ADDRESS][PERSON_NAME][D…" at bounding box center [754, 406] width 1509 height 812
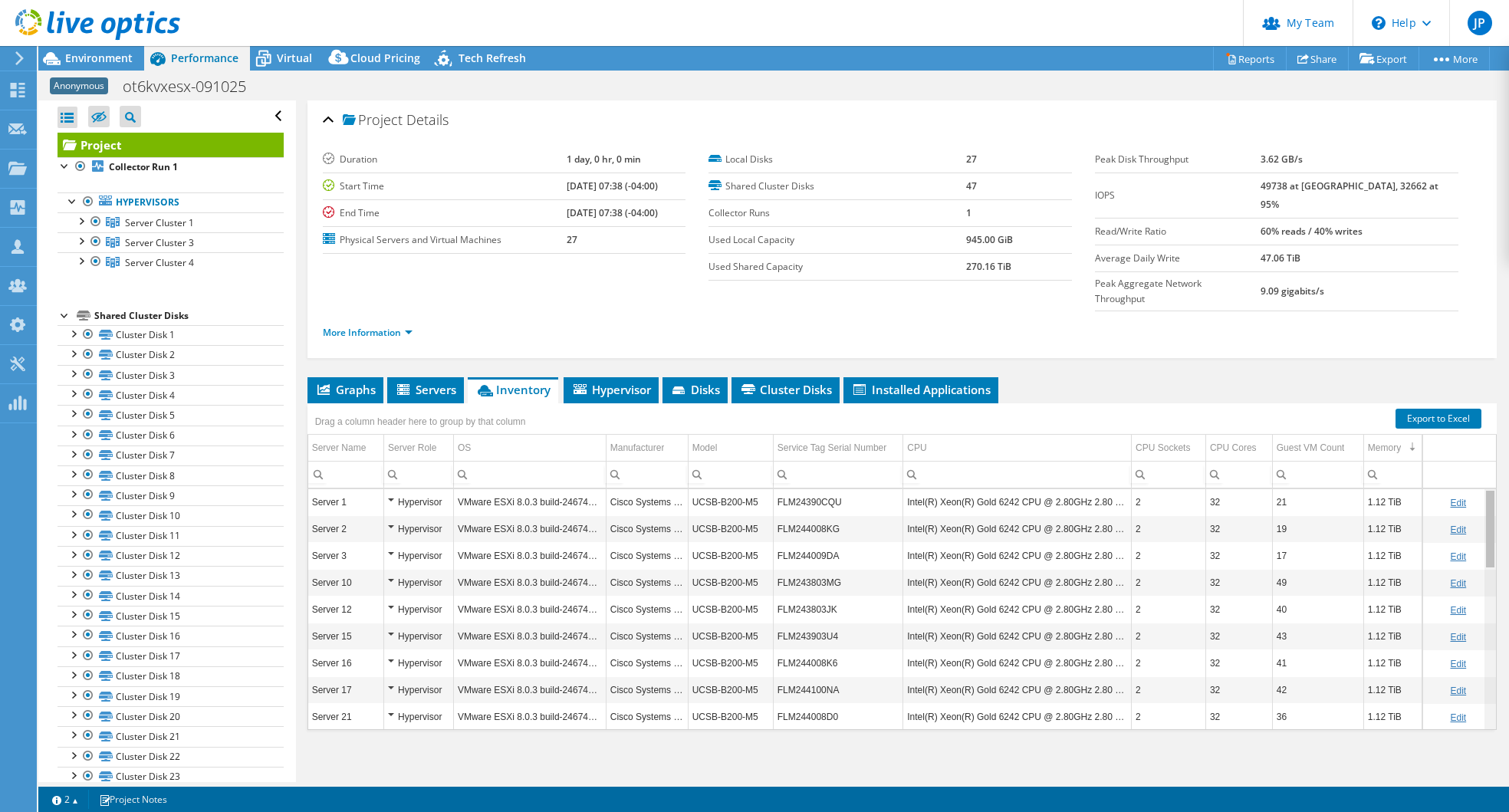
scroll to position [0, 0]
drag, startPoint x: 1482, startPoint y: 509, endPoint x: 1485, endPoint y: 483, distance: 26.2
click at [1485, 483] on body "JP Partner Team Admin [PERSON_NAME] [PERSON_NAME][EMAIL_ADDRESS][PERSON_NAME][D…" at bounding box center [754, 406] width 1509 height 812
drag, startPoint x: 930, startPoint y: 21, endPoint x: 939, endPoint y: 18, distance: 9.5
click at [939, 18] on header "JP Partner Team Admin John Panzarella john.panzarella@peraton.com peraton My Pr…" at bounding box center [754, 23] width 1509 height 46
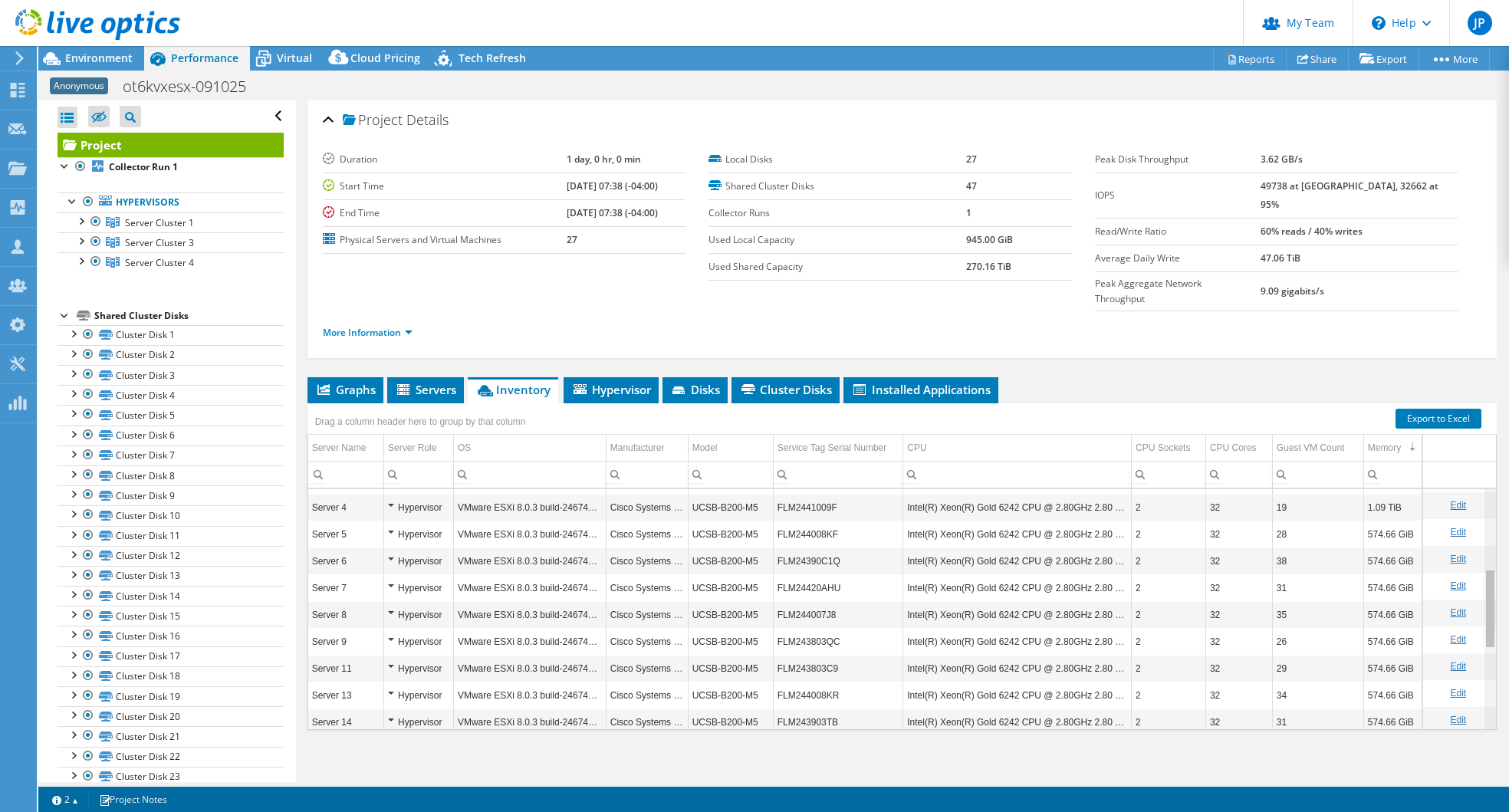
scroll to position [239, 0]
drag, startPoint x: 1482, startPoint y: 516, endPoint x: 1478, endPoint y: 603, distance: 87.1
click at [1478, 603] on body "JP Partner Team Admin [PERSON_NAME] [PERSON_NAME][EMAIL_ADDRESS][PERSON_NAME][D…" at bounding box center [754, 406] width 1509 height 812
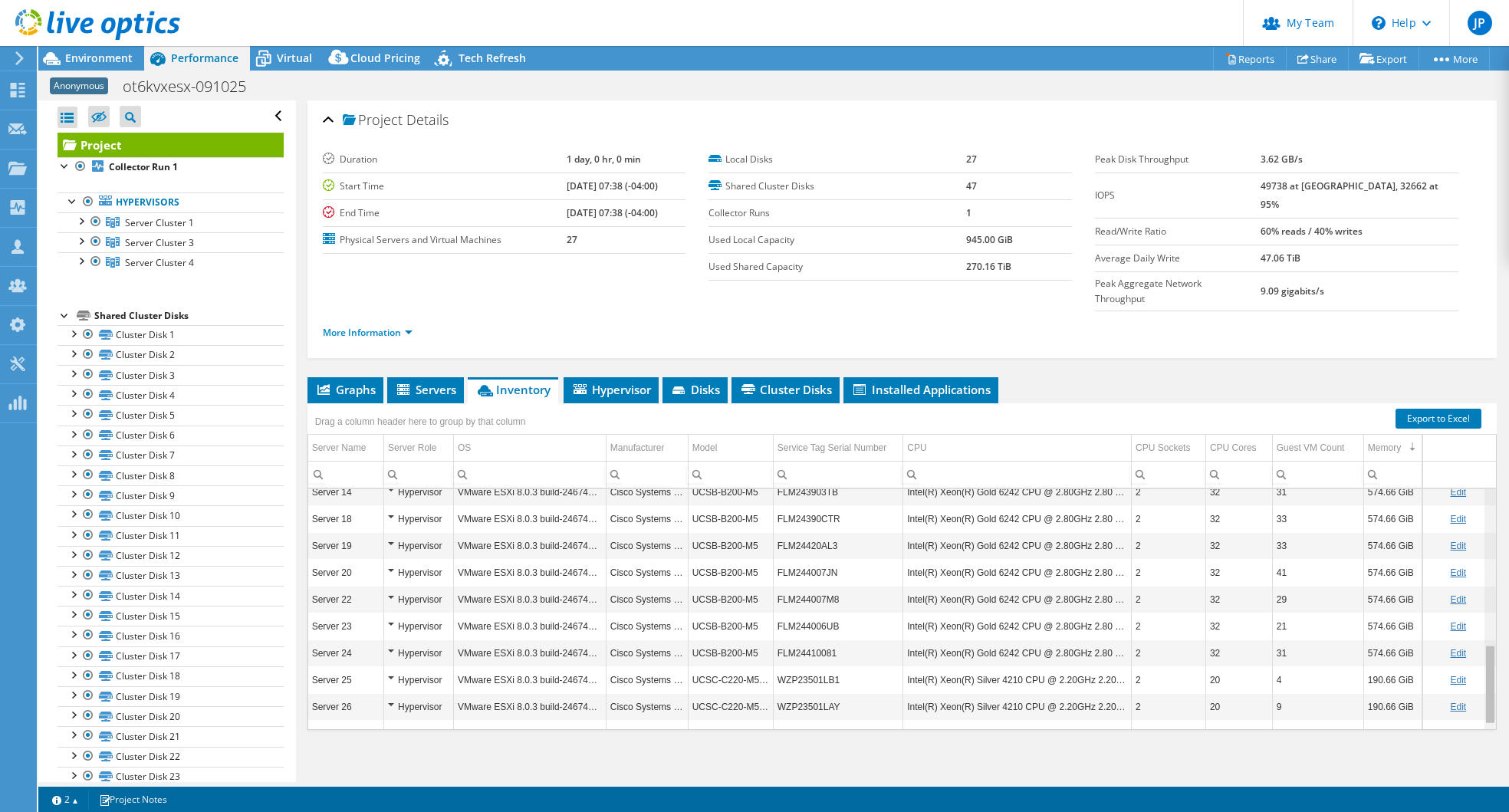
scroll to position [476, 0]
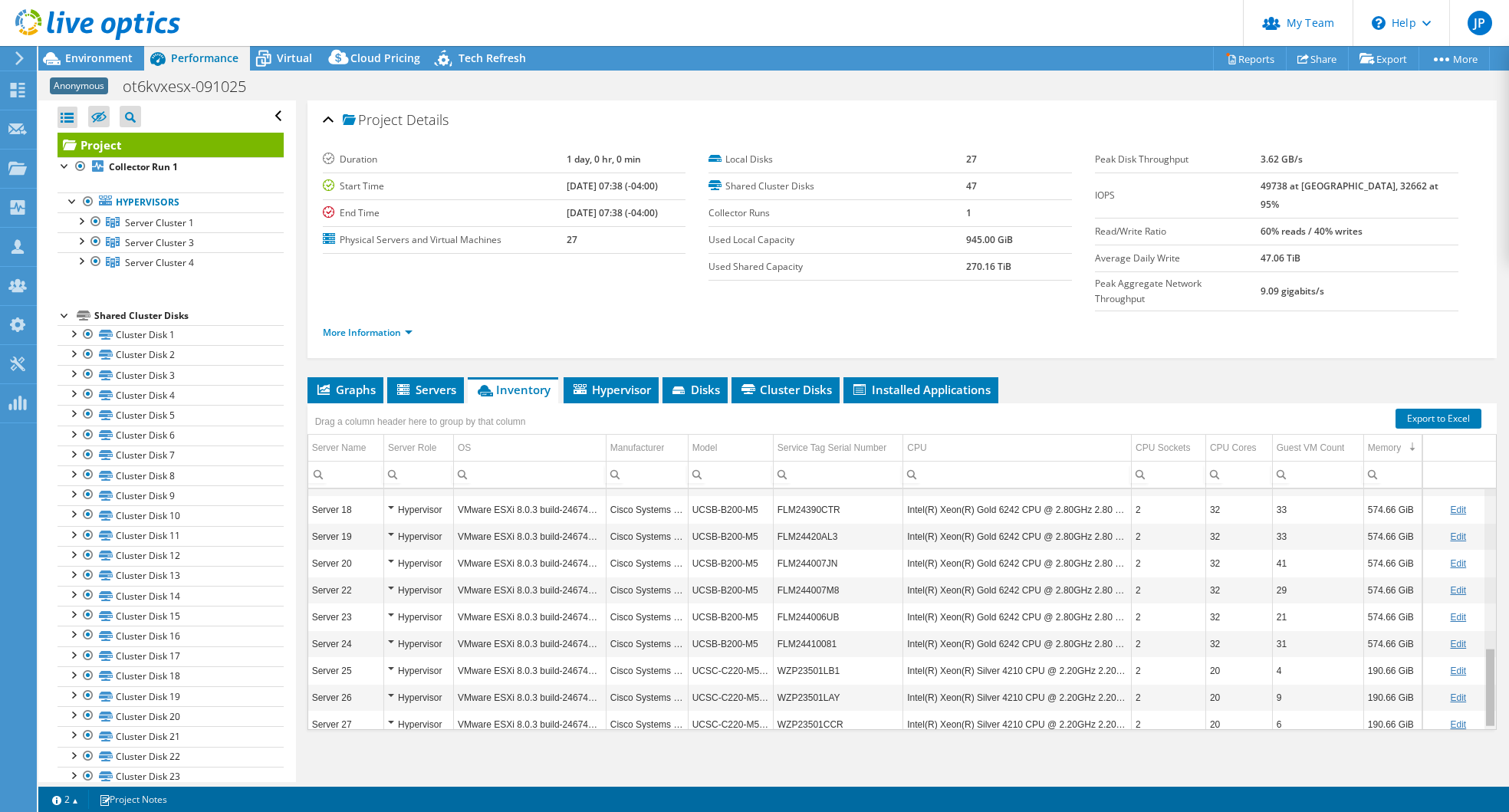
drag, startPoint x: 1482, startPoint y: 589, endPoint x: 1471, endPoint y: 675, distance: 86.7
click at [1471, 675] on body "JP Partner Team Admin [PERSON_NAME] [PERSON_NAME][EMAIL_ADDRESS][PERSON_NAME][D…" at bounding box center [754, 406] width 1509 height 812
click at [815, 729] on div "Project Details Duration 1 day, 0 hr, 0 min Start Time 09/09/2025, 07:38 (-04:0…" at bounding box center [902, 444] width 1213 height 687
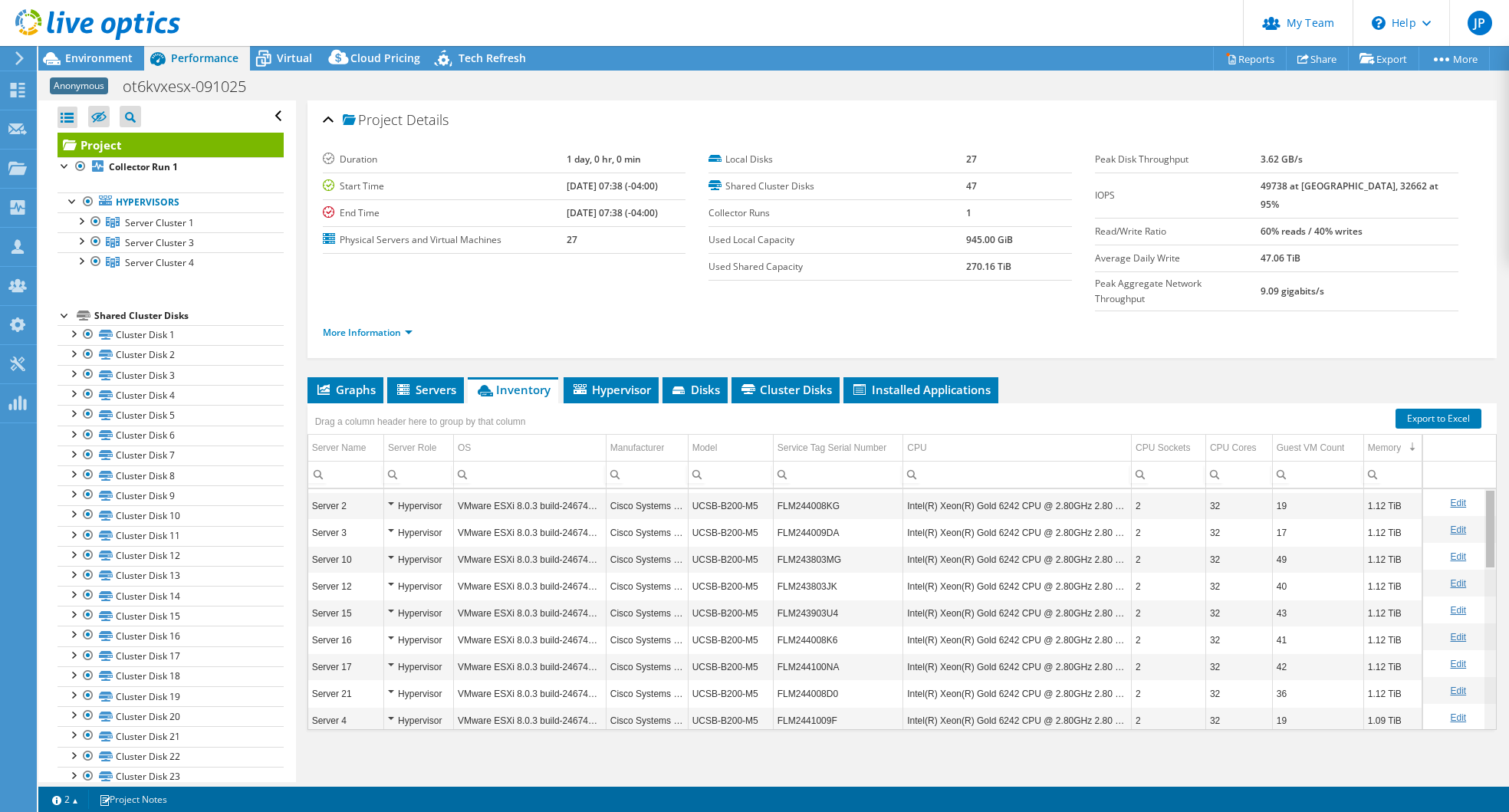
scroll to position [0, 0]
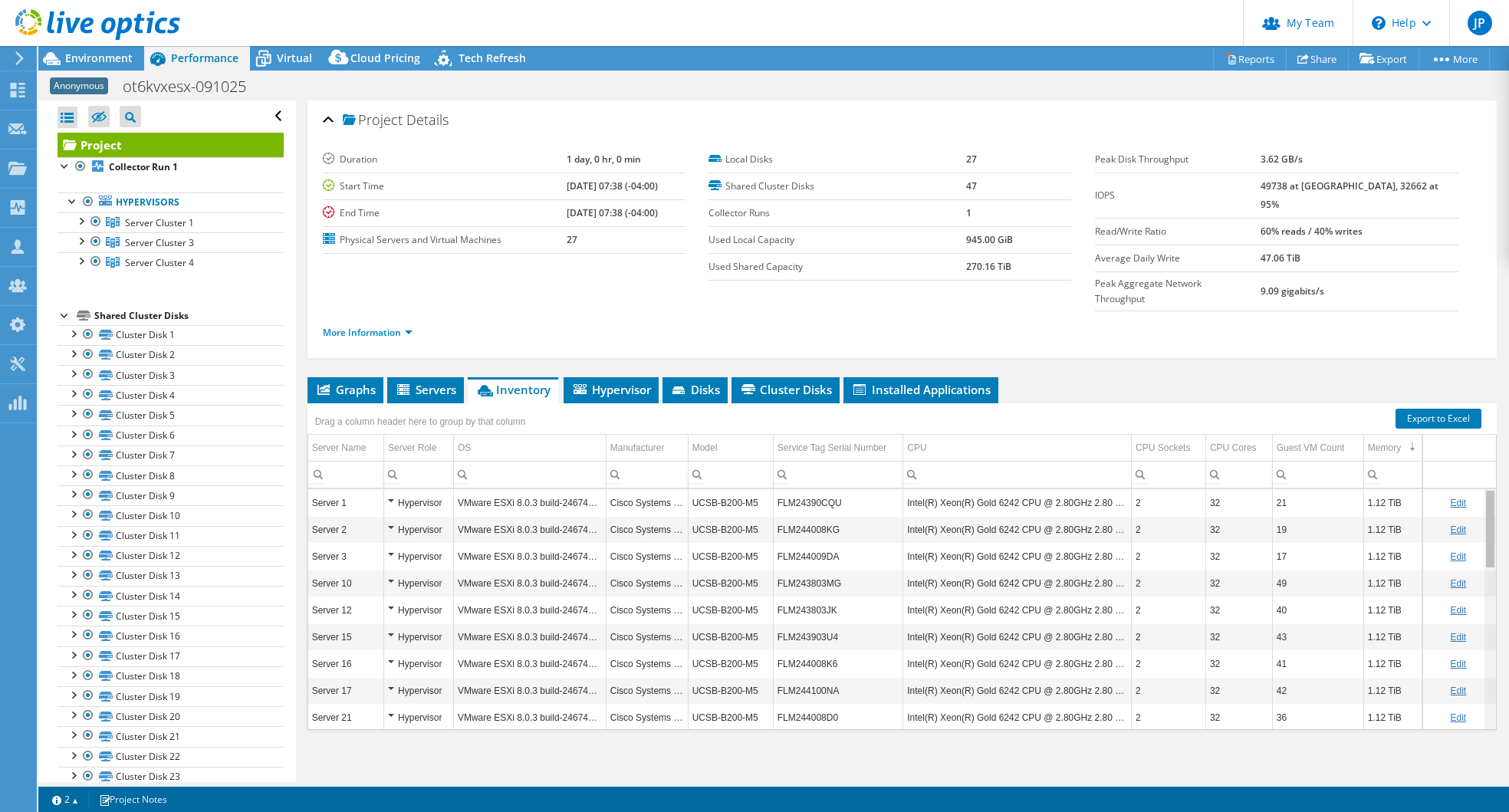
drag, startPoint x: 1474, startPoint y: 661, endPoint x: 1495, endPoint y: 488, distance: 174.3
click at [1495, 488] on body "JP Partner Team Admin [PERSON_NAME] [PERSON_NAME][EMAIL_ADDRESS][PERSON_NAME][D…" at bounding box center [754, 406] width 1509 height 812
click at [610, 382] on span "Hypervisor" at bounding box center [611, 389] width 79 height 15
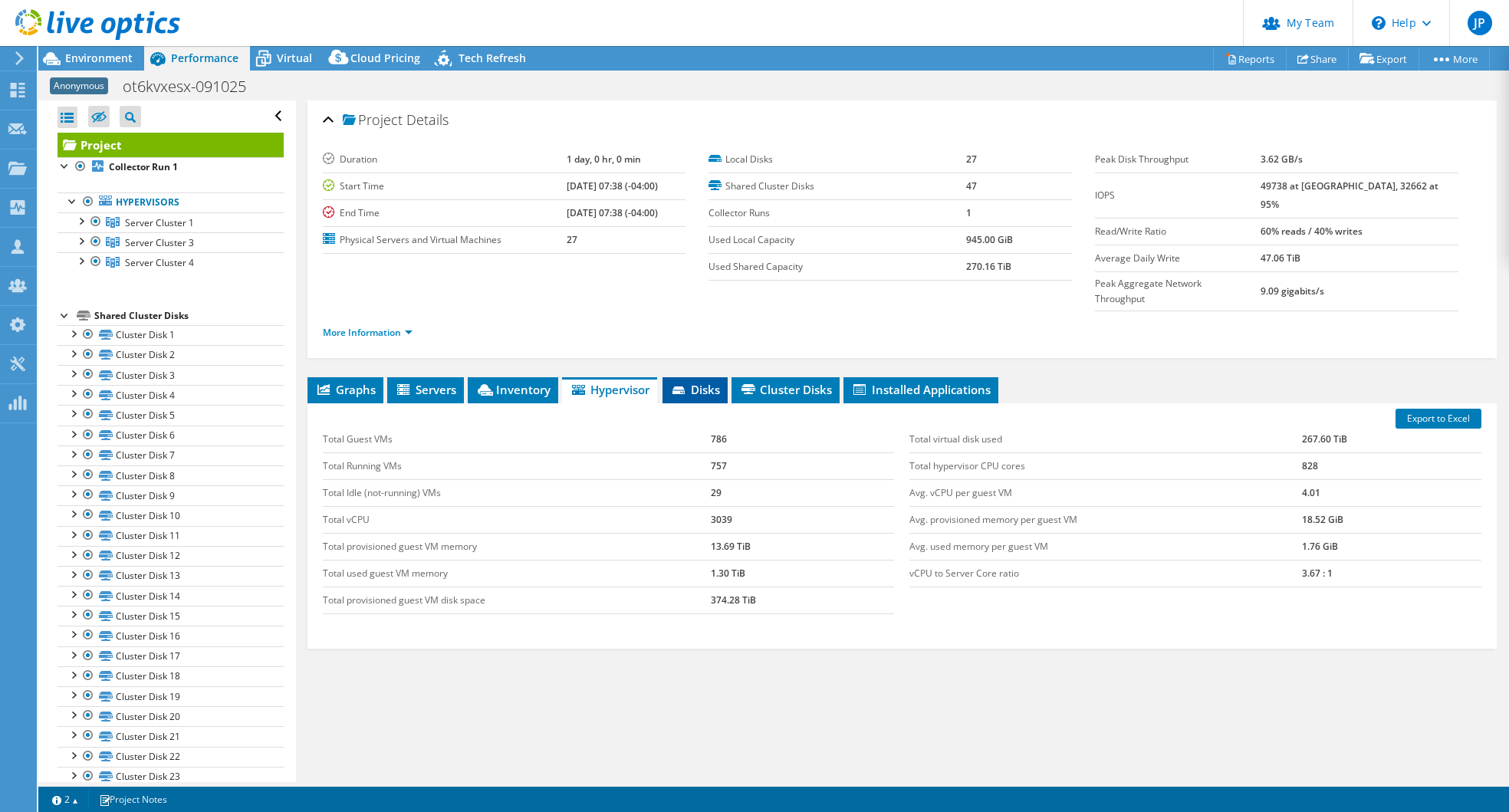
click at [697, 382] on span "Disks" at bounding box center [696, 389] width 50 height 15
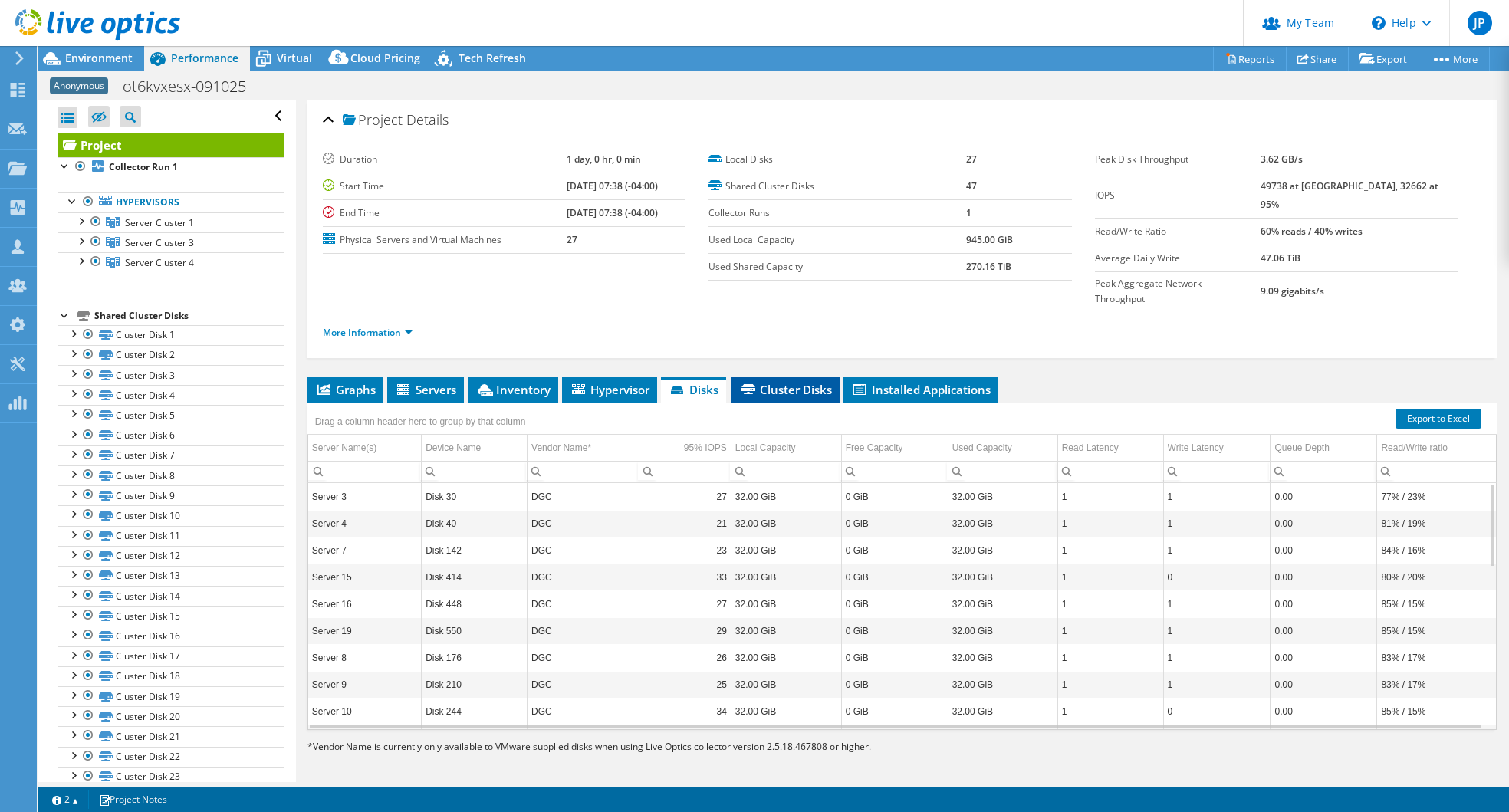
click at [779, 382] on span "Cluster Disks" at bounding box center [786, 389] width 93 height 15
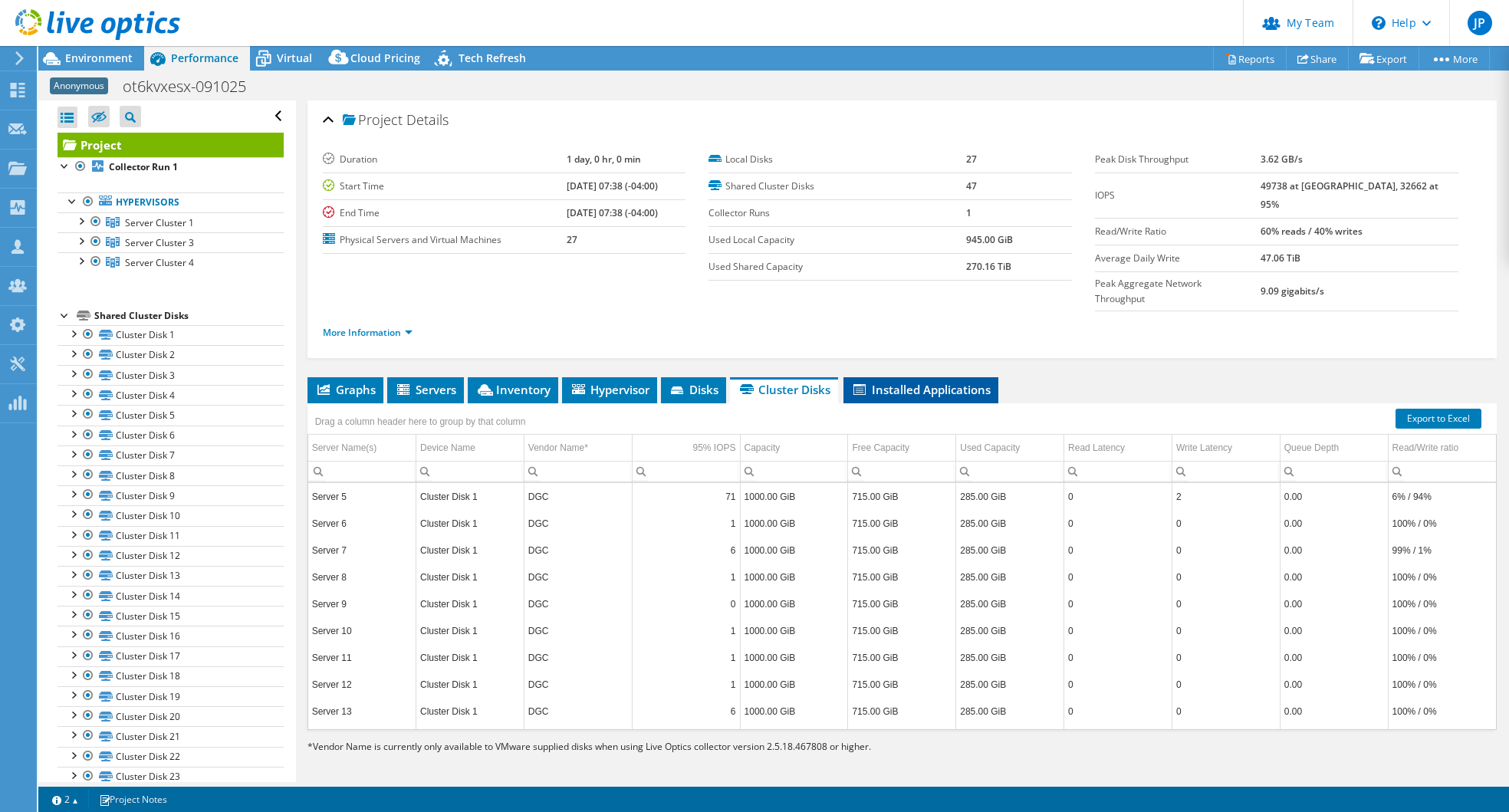
click at [919, 382] on span "Installed Applications" at bounding box center [921, 389] width 139 height 15
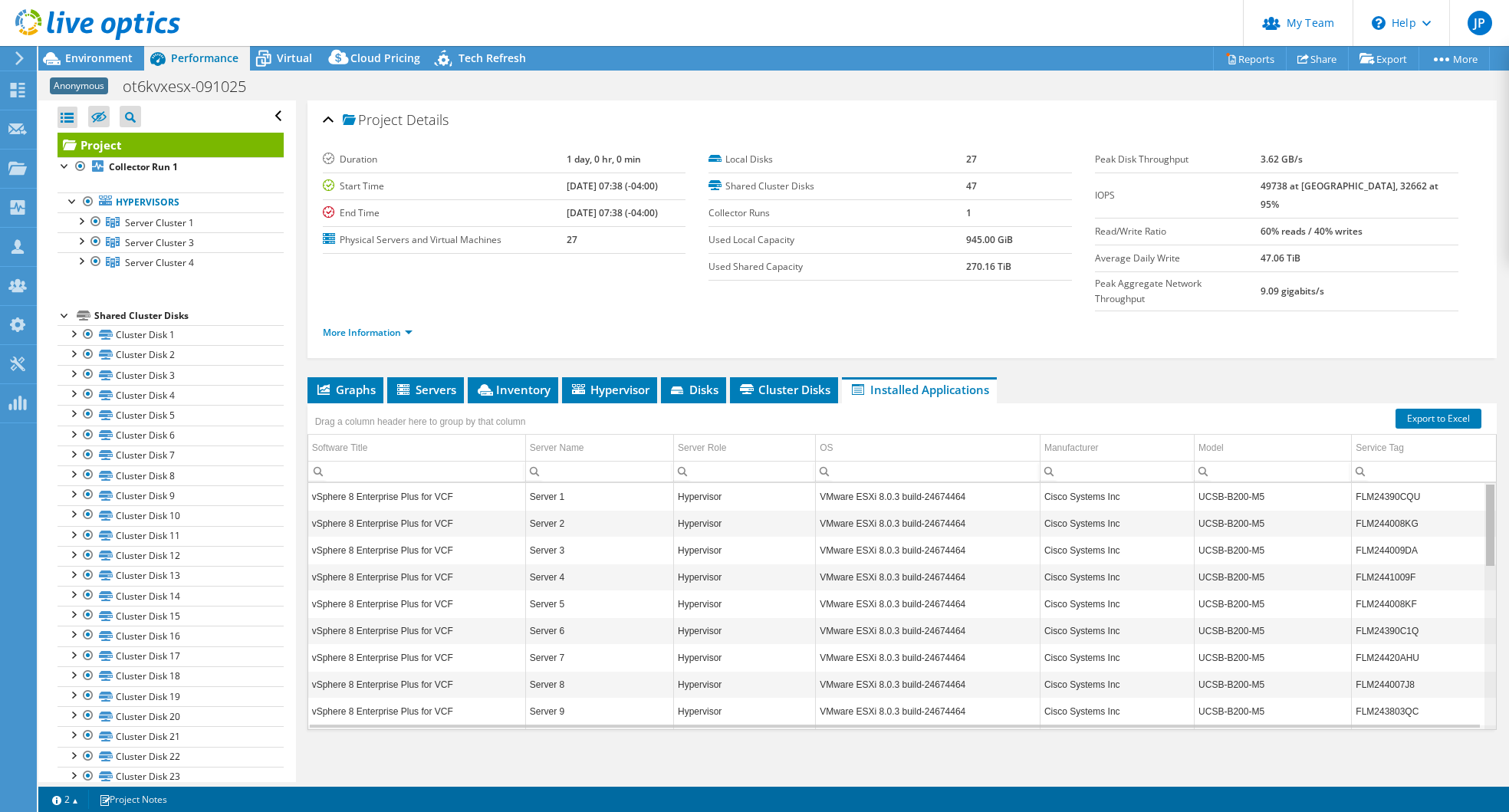
drag, startPoint x: 1481, startPoint y: 479, endPoint x: 1464, endPoint y: 460, distance: 25.5
click at [1464, 460] on body "JP Partner Team Admin [PERSON_NAME] [PERSON_NAME][EMAIL_ADDRESS][PERSON_NAME][D…" at bounding box center [754, 406] width 1509 height 812
click at [407, 384] on icon at bounding box center [403, 389] width 12 height 11
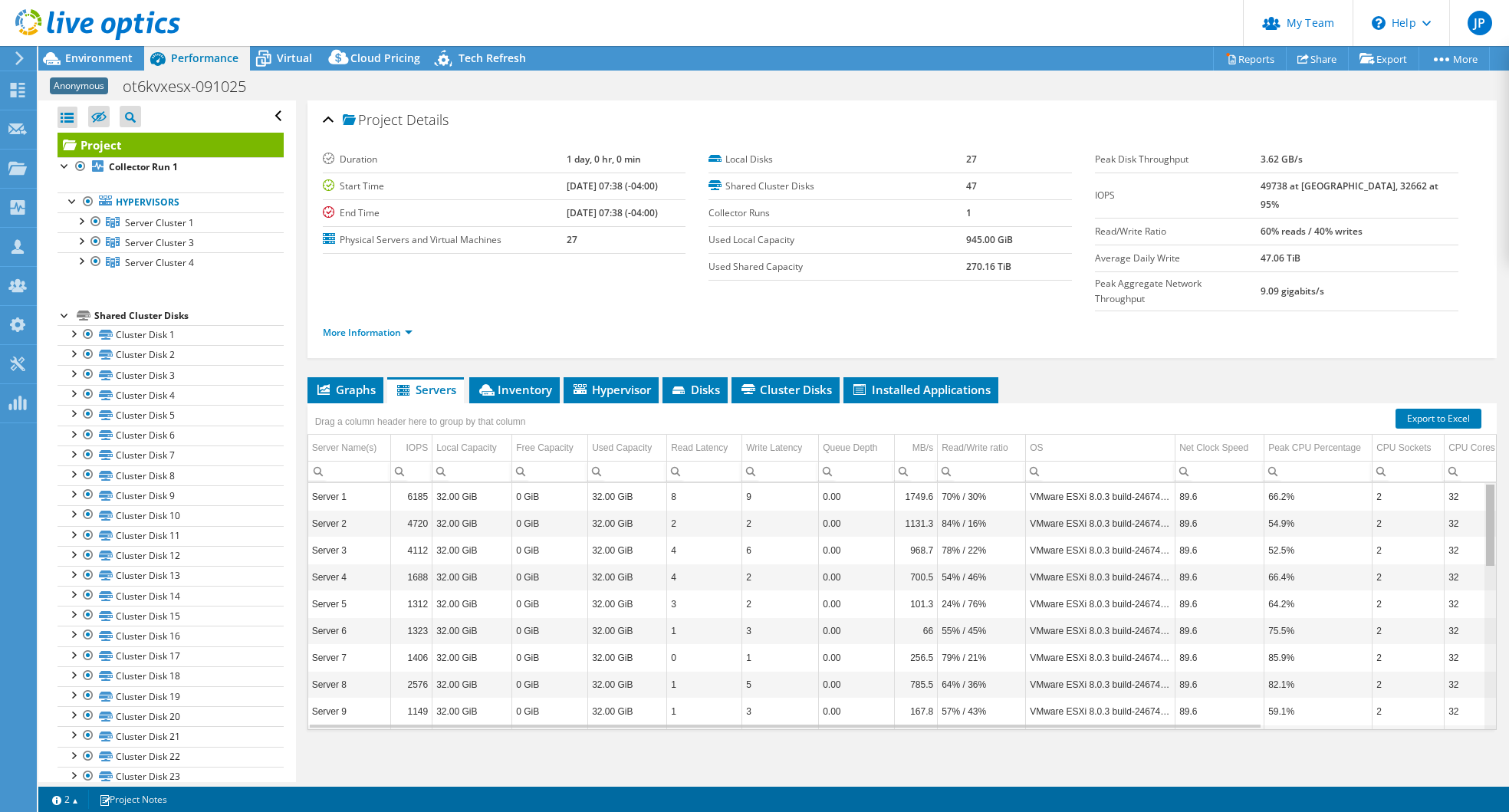
click at [1490, 487] on body "JP Partner Team Admin [PERSON_NAME] [PERSON_NAME][EMAIL_ADDRESS][PERSON_NAME][D…" at bounding box center [754, 406] width 1509 height 812
